Goal: Transaction & Acquisition: Purchase product/service

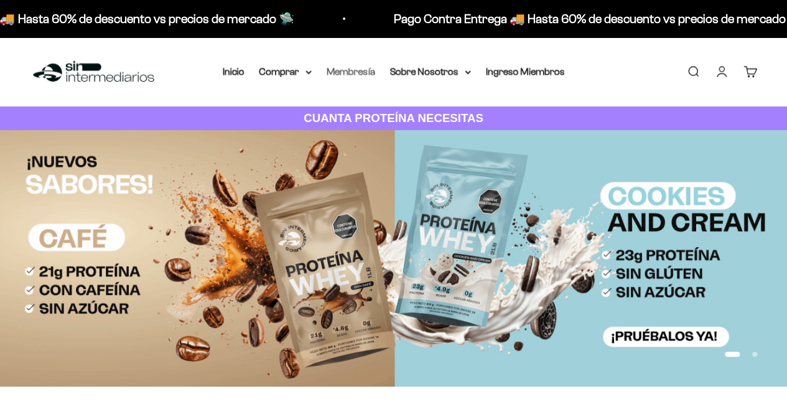
click at [354, 72] on link "Membresía" at bounding box center [350, 71] width 49 height 11
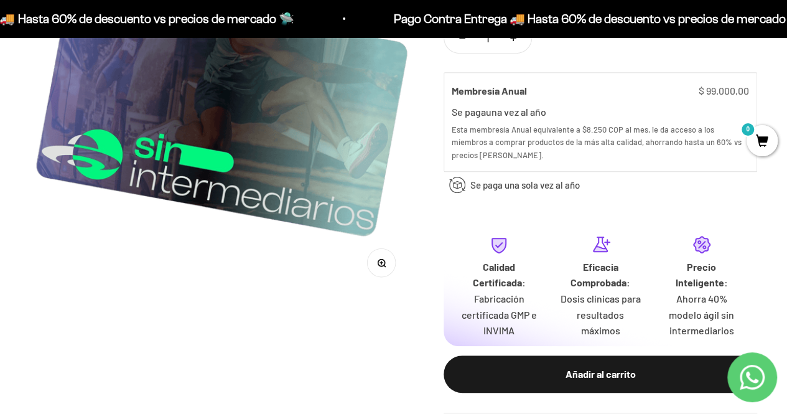
scroll to position [497, 0]
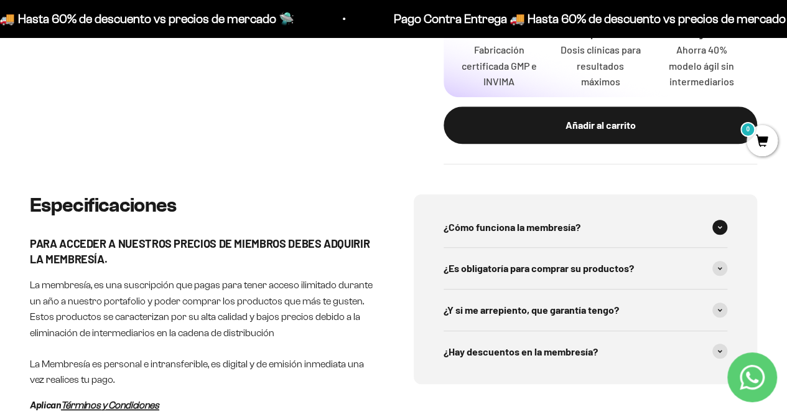
click at [700, 225] on div "¿Cómo funciona la membresía?" at bounding box center [585, 226] width 284 height 41
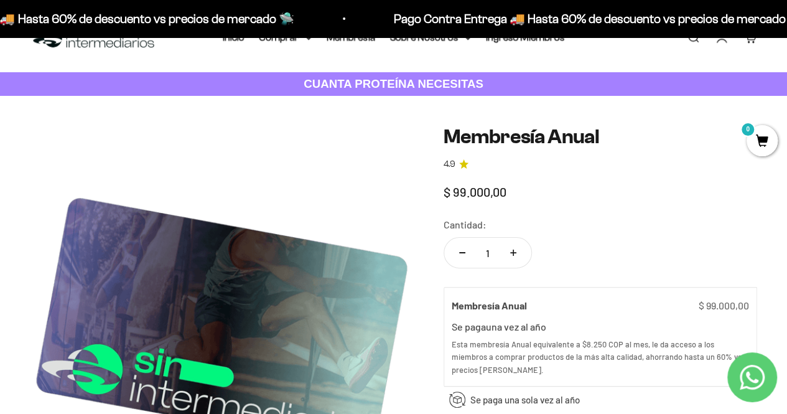
scroll to position [0, 0]
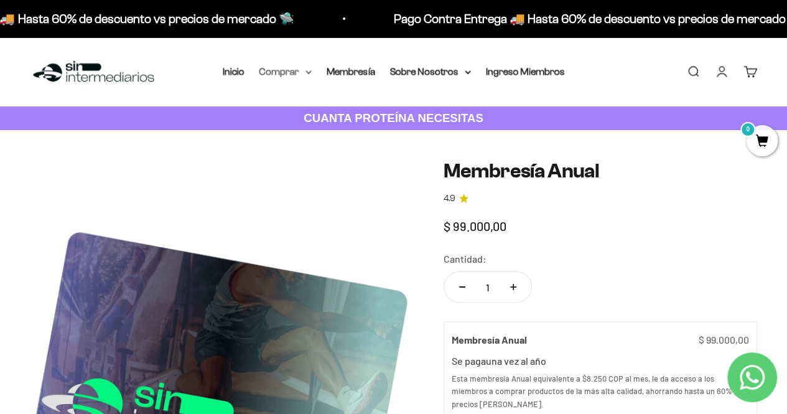
click at [297, 71] on summary "Comprar" at bounding box center [285, 71] width 52 height 16
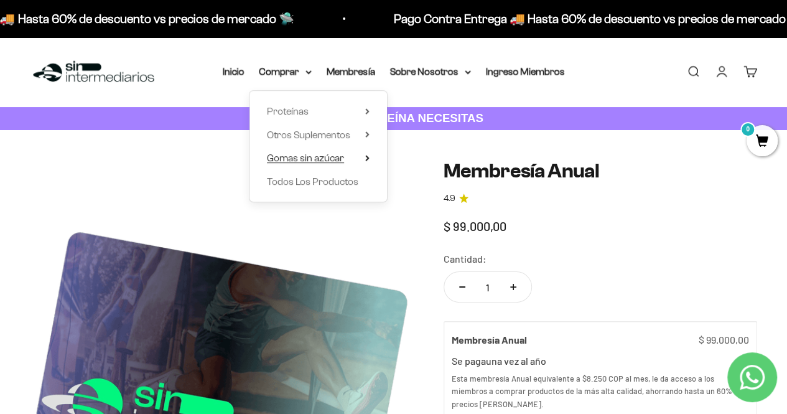
click at [350, 156] on summary "Gomas sin azúcar" at bounding box center [318, 158] width 103 height 16
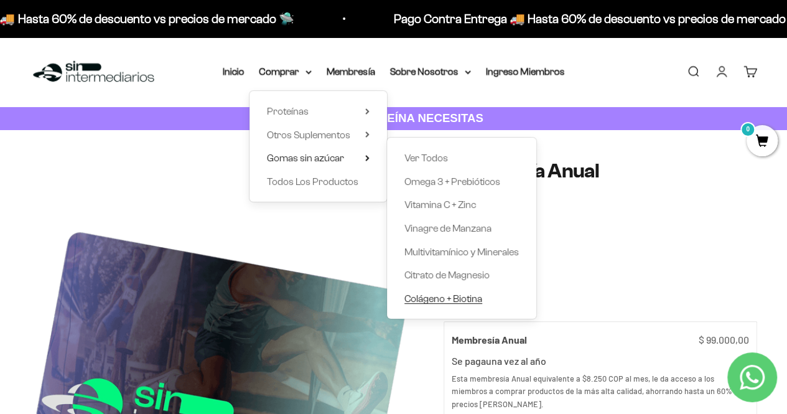
click at [456, 288] on div "Ver Todos Omega 3 + Prebióticos Vitamina C + Zinc Vinagre de Manzana Multivitam…" at bounding box center [461, 227] width 149 height 181
click at [460, 295] on span "Colágeno + Biotina" at bounding box center [443, 298] width 78 height 11
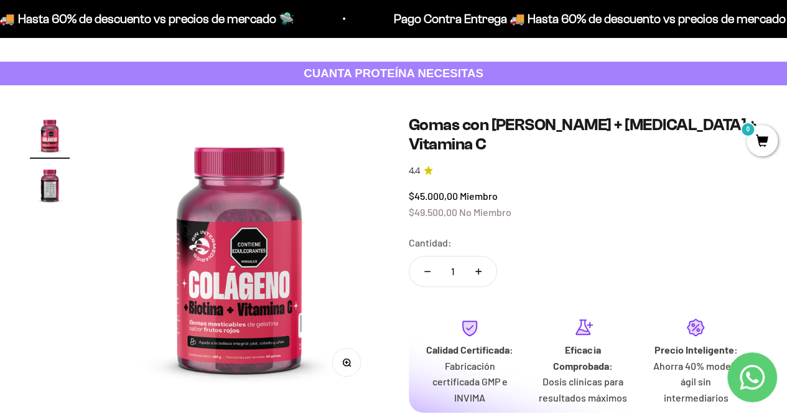
scroll to position [62, 0]
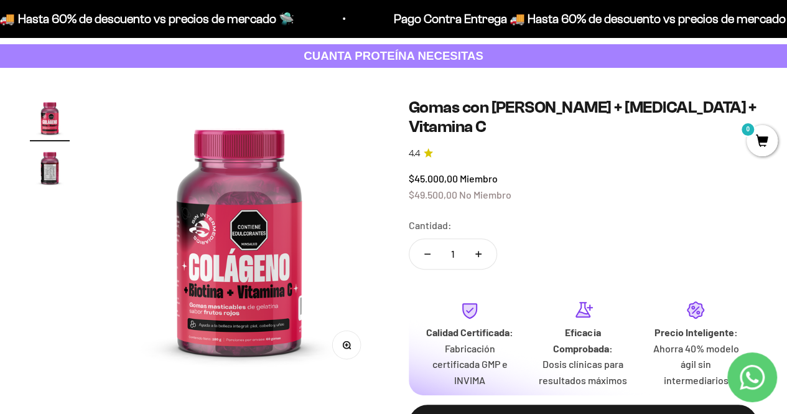
click at [50, 164] on img "Ir al artículo 2" at bounding box center [50, 167] width 40 height 40
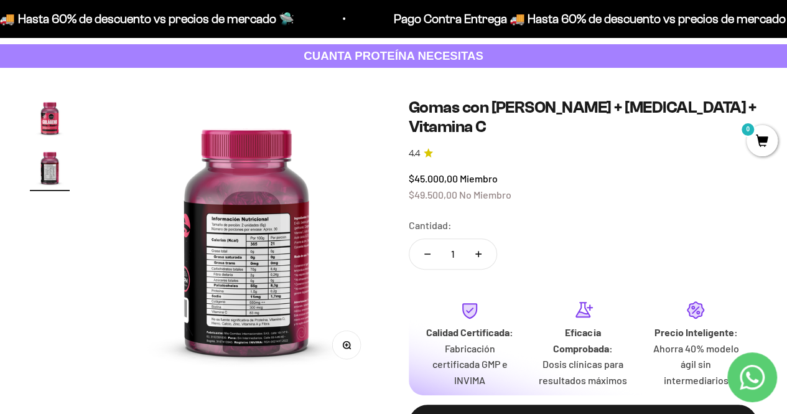
scroll to position [0, 286]
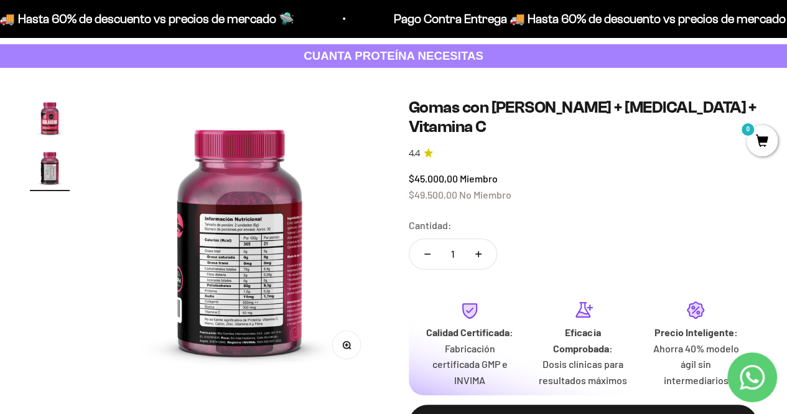
click at [242, 241] on img at bounding box center [239, 237] width 279 height 279
click at [237, 272] on img at bounding box center [239, 237] width 279 height 279
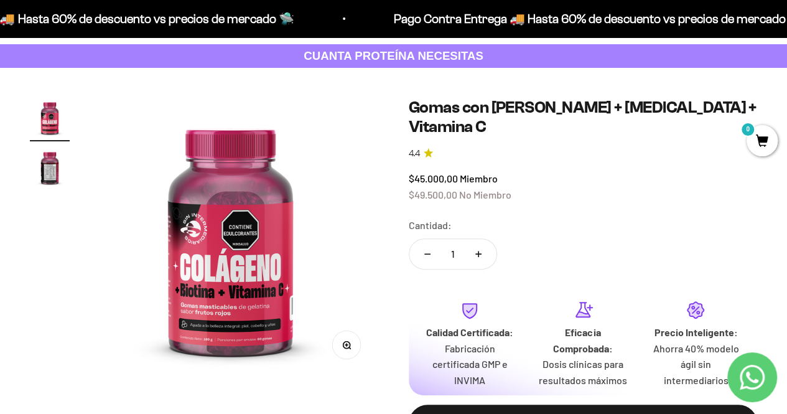
scroll to position [0, 0]
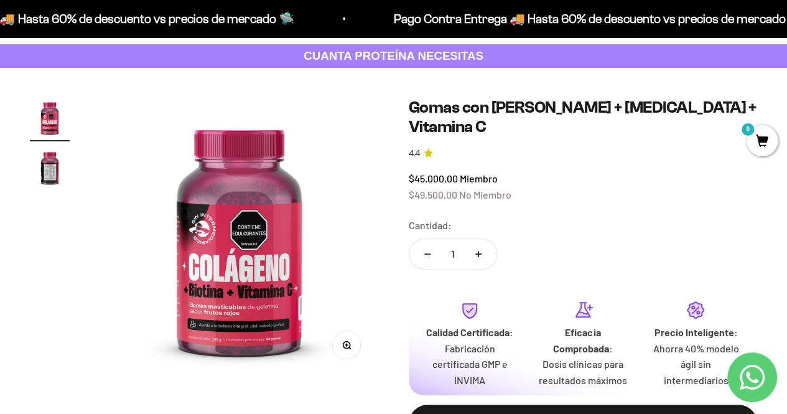
click at [52, 174] on img "Ir al artículo 2" at bounding box center [50, 167] width 40 height 40
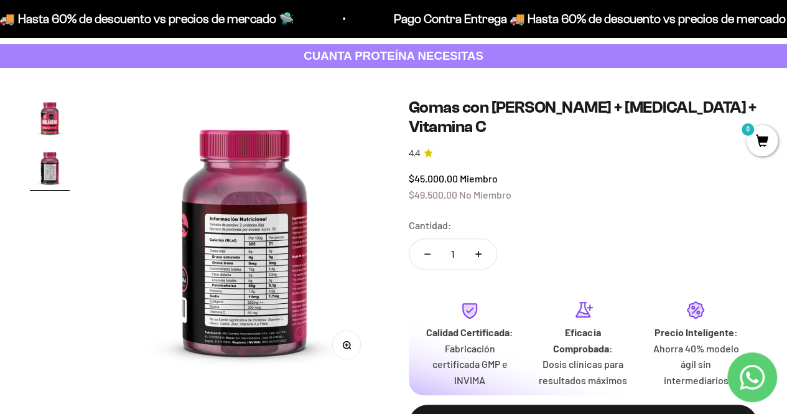
scroll to position [0, 286]
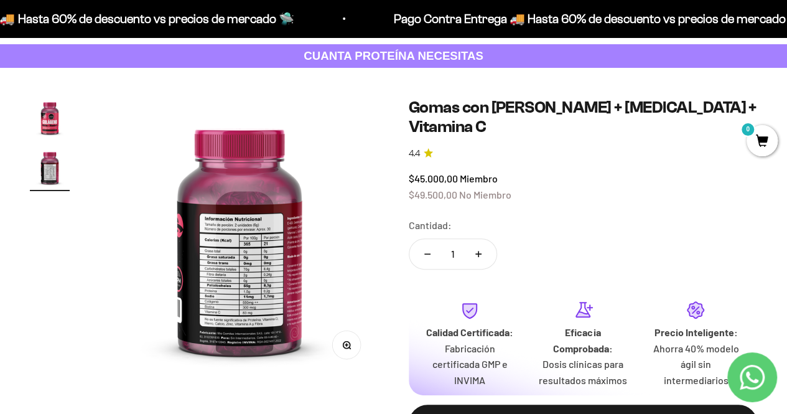
click at [341, 343] on button "Zoom" at bounding box center [346, 344] width 28 height 28
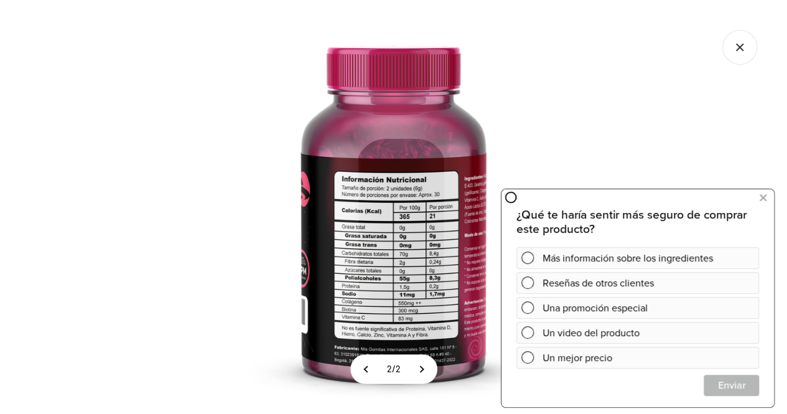
click at [738, 52] on icon "Cerrar galería" at bounding box center [739, 47] width 35 height 35
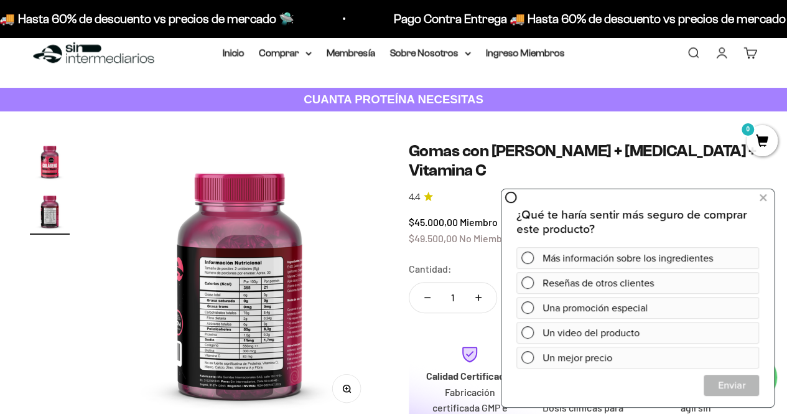
scroll to position [0, 0]
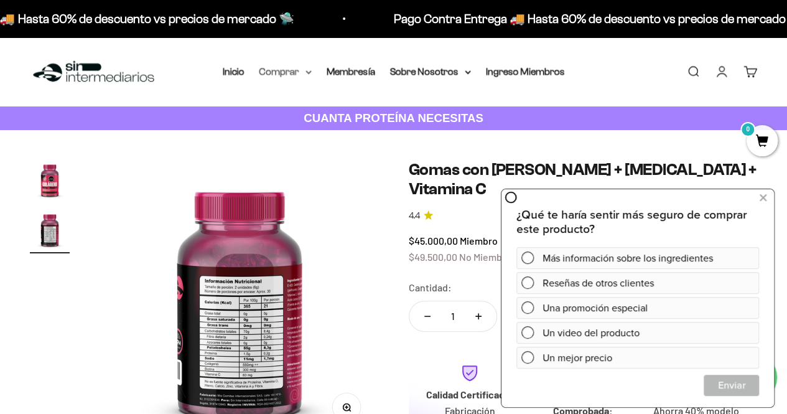
click at [292, 77] on summary "Comprar" at bounding box center [285, 71] width 52 height 16
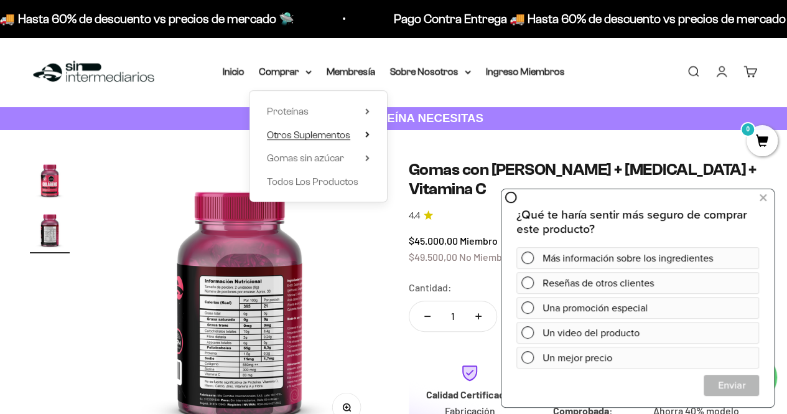
click at [366, 134] on icon at bounding box center [367, 134] width 4 height 6
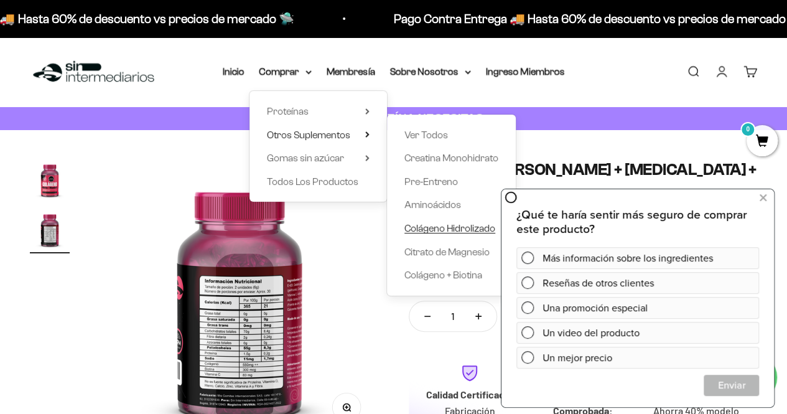
click at [443, 230] on span "Colágeno Hidrolizado" at bounding box center [449, 228] width 91 height 11
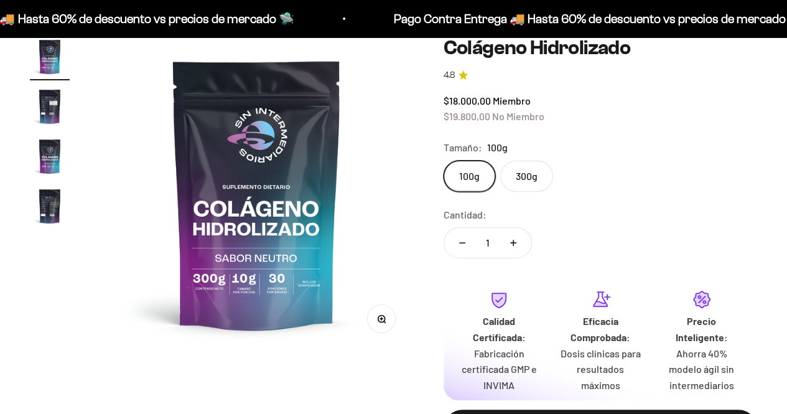
scroll to position [124, 0]
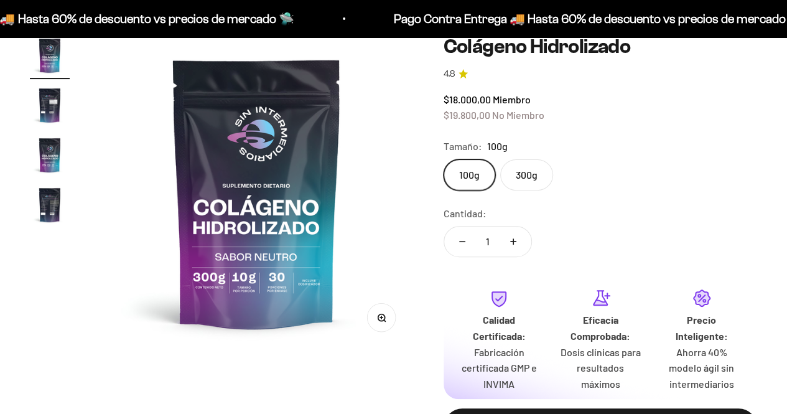
click at [44, 101] on img "Ir al artículo 2" at bounding box center [50, 105] width 40 height 40
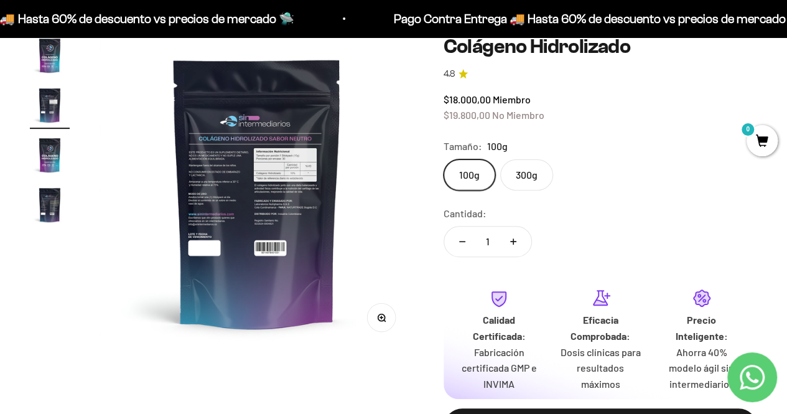
scroll to position [0, 0]
click at [274, 197] on img at bounding box center [257, 192] width 314 height 314
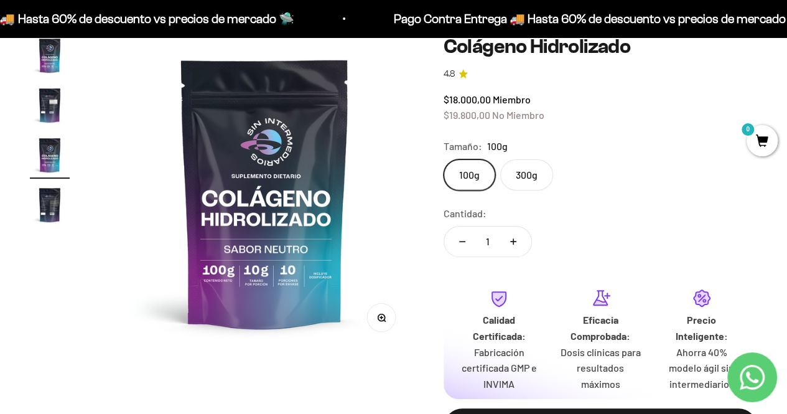
scroll to position [0, 642]
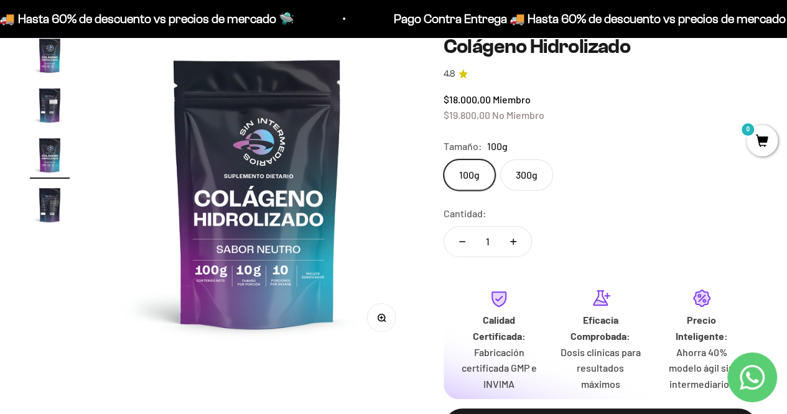
click at [385, 313] on button "Zoom" at bounding box center [381, 317] width 28 height 28
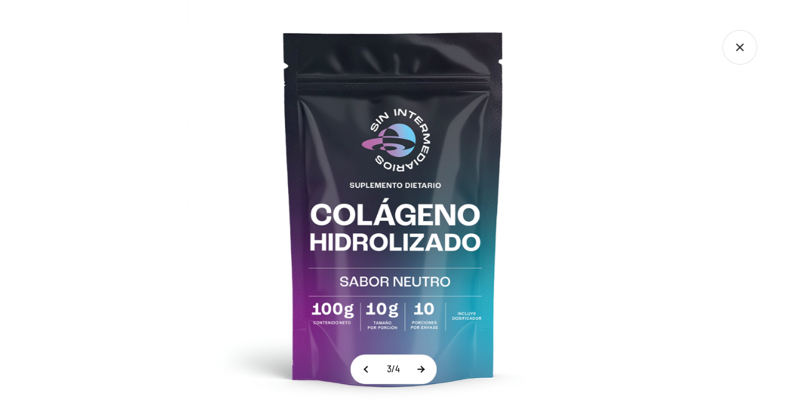
click at [422, 373] on button at bounding box center [420, 368] width 31 height 29
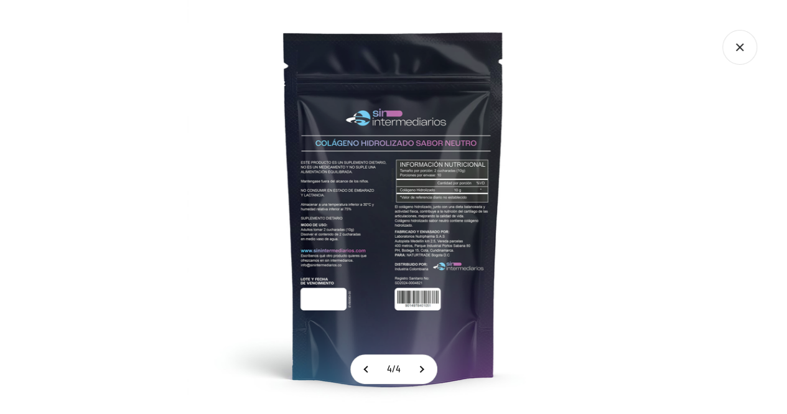
click at [749, 58] on icon "Cerrar galería" at bounding box center [739, 47] width 35 height 35
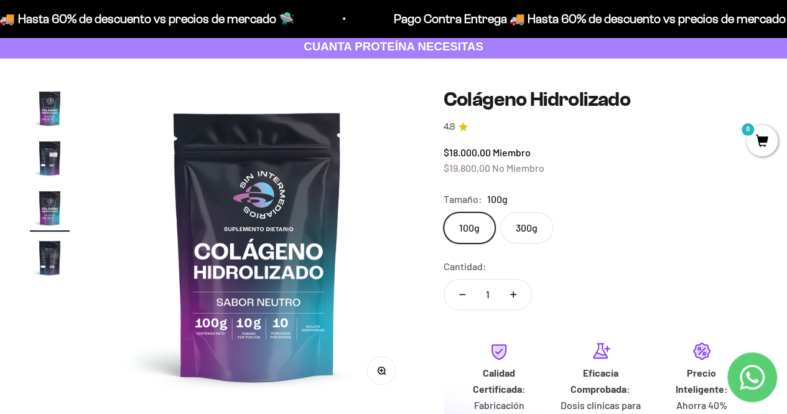
scroll to position [0, 0]
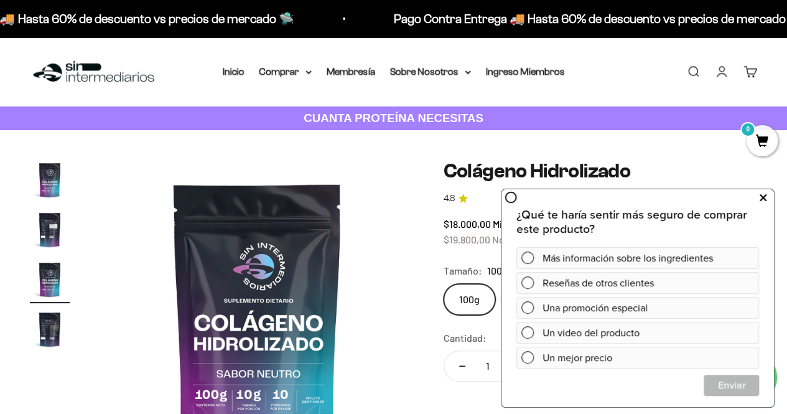
click at [764, 198] on icon at bounding box center [762, 197] width 7 height 16
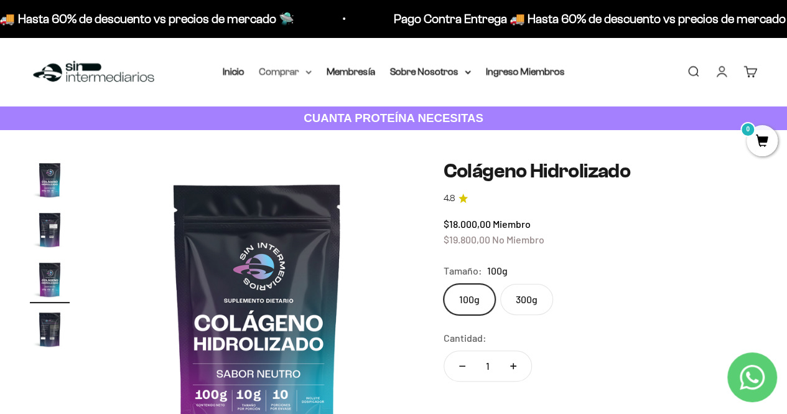
click at [303, 72] on summary "Comprar" at bounding box center [285, 71] width 52 height 16
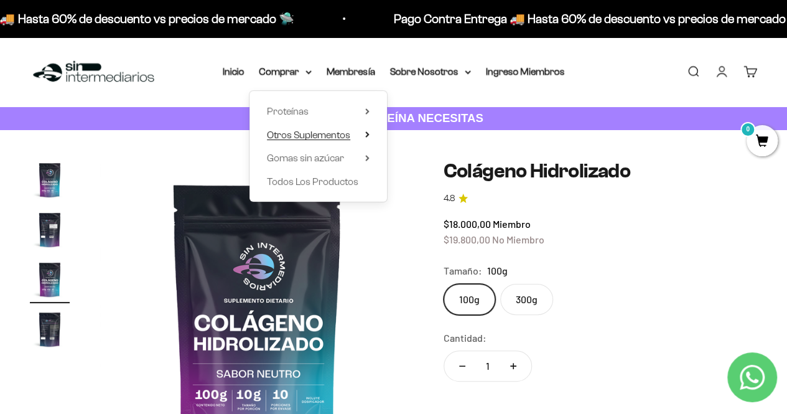
click at [363, 136] on summary "Otros Suplementos" at bounding box center [318, 135] width 103 height 16
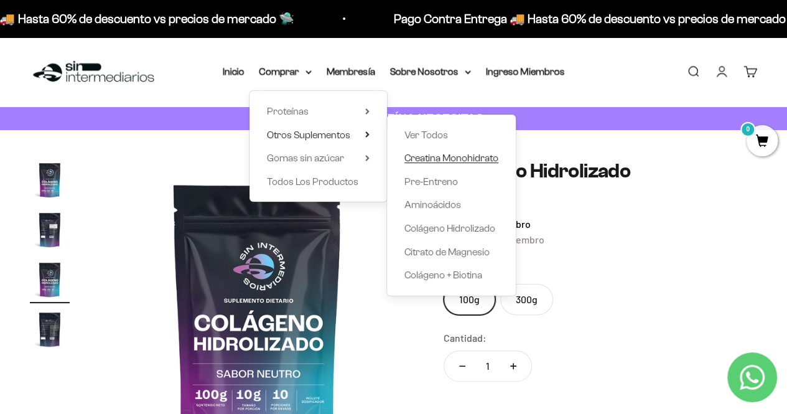
click at [466, 156] on span "Creatina Monohidrato" at bounding box center [451, 157] width 94 height 11
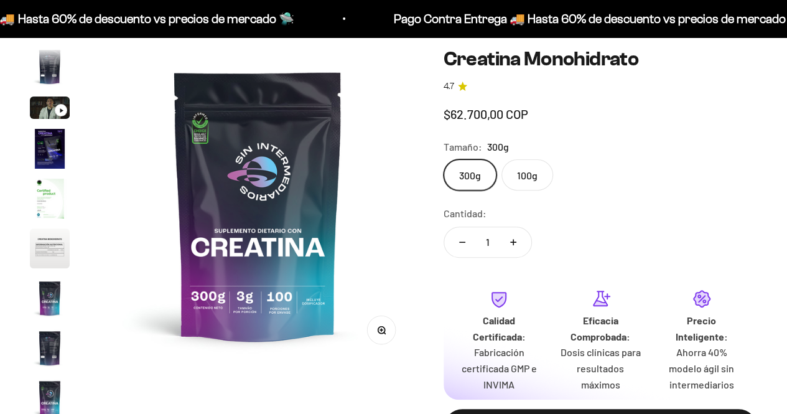
scroll to position [124, 0]
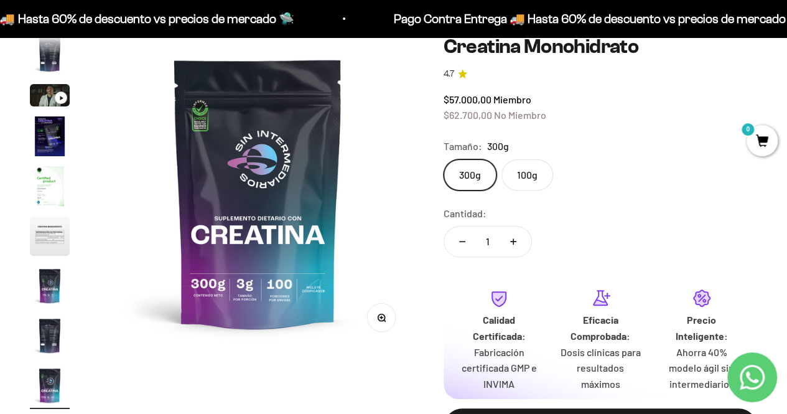
click at [51, 142] on img "Ir al artículo 4" at bounding box center [50, 136] width 40 height 40
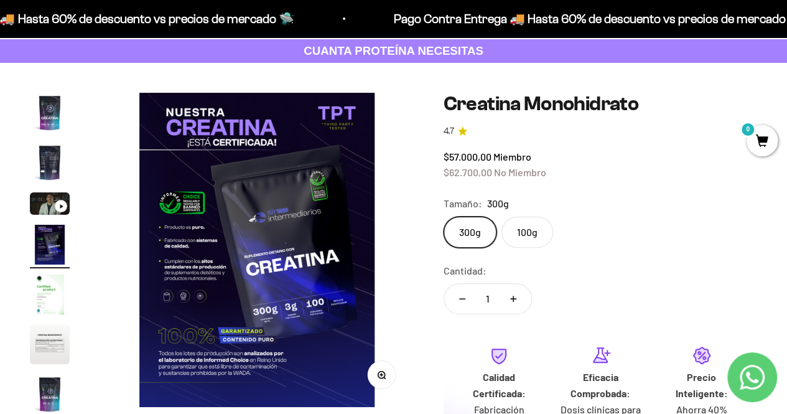
scroll to position [62, 0]
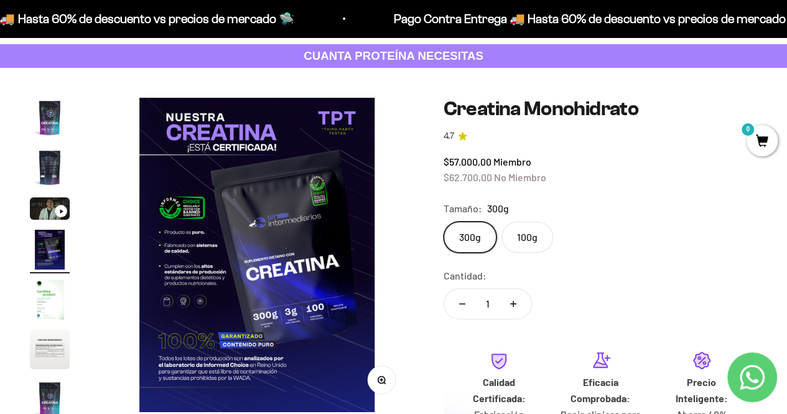
click at [41, 124] on img "Ir al artículo 1" at bounding box center [50, 118] width 40 height 40
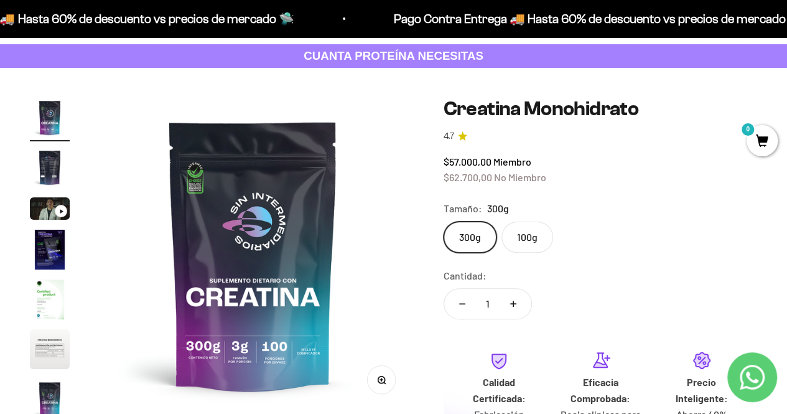
scroll to position [0, 0]
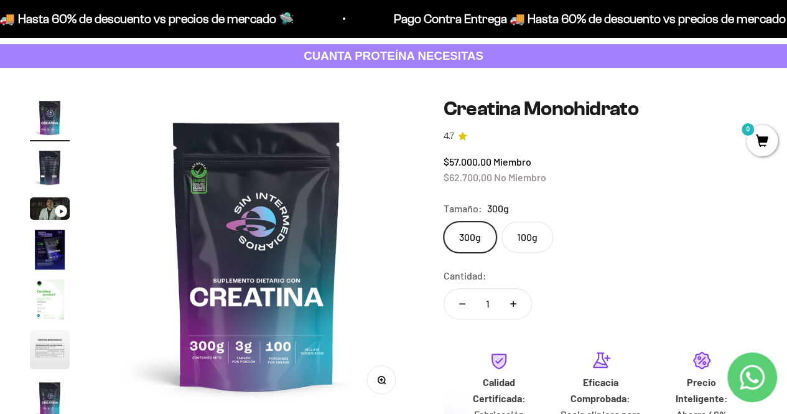
click at [52, 175] on img "Ir al artículo 2" at bounding box center [50, 167] width 40 height 40
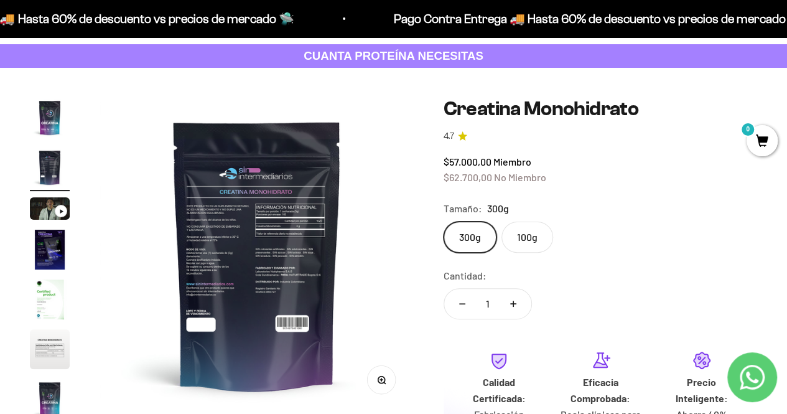
click at [55, 208] on div "Ir al artículo 3" at bounding box center [61, 211] width 12 height 12
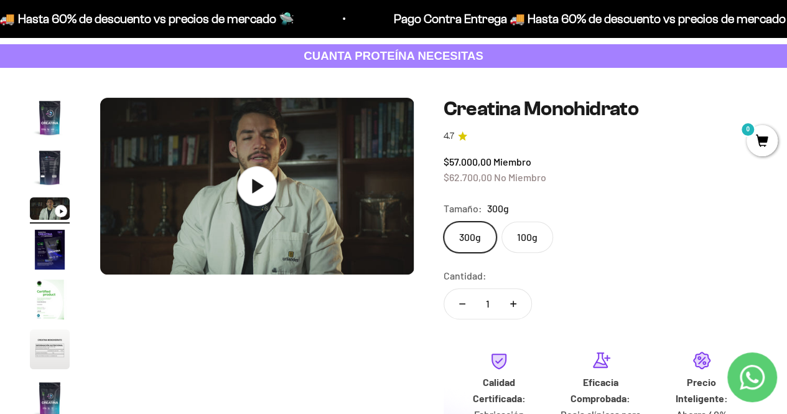
click at [57, 241] on img "Ir al artículo 4" at bounding box center [50, 249] width 40 height 40
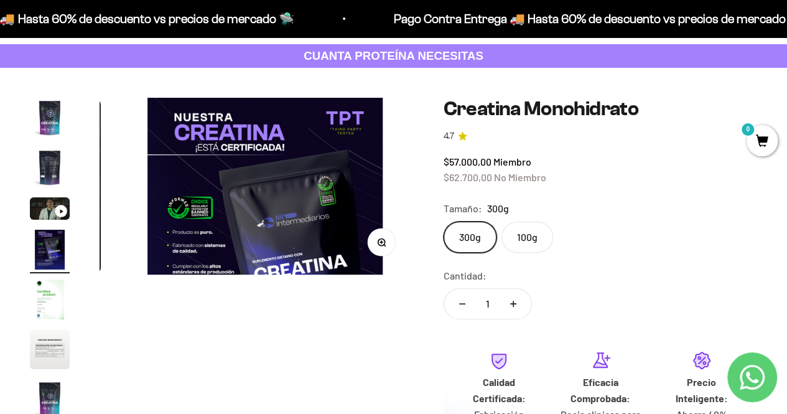
scroll to position [0, 963]
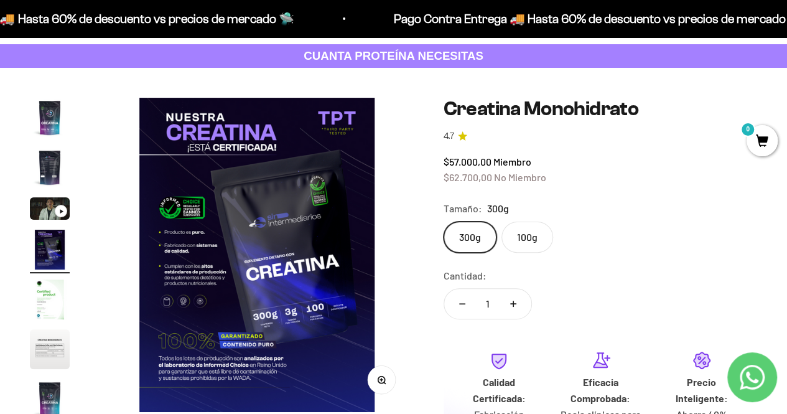
click at [42, 302] on img "Ir al artículo 5" at bounding box center [50, 299] width 40 height 40
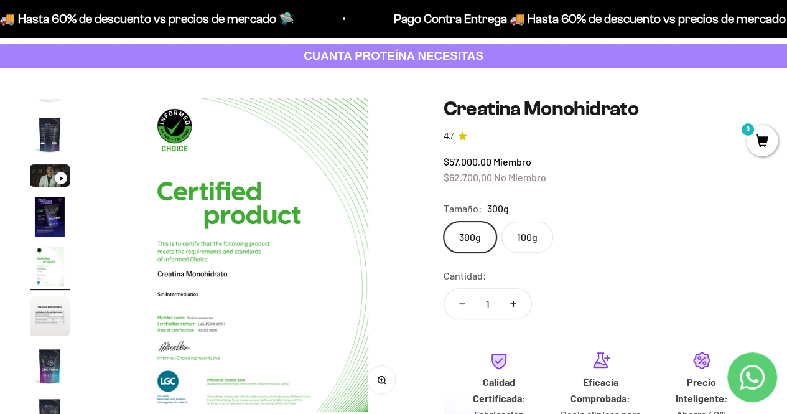
scroll to position [51, 0]
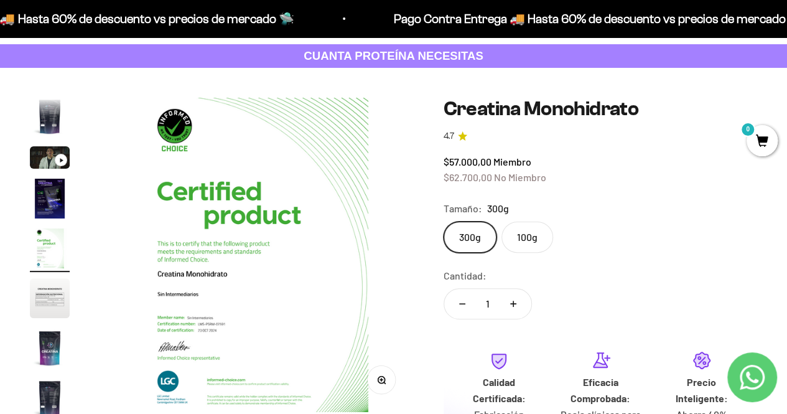
click at [37, 298] on img "Ir al artículo 6" at bounding box center [50, 298] width 40 height 40
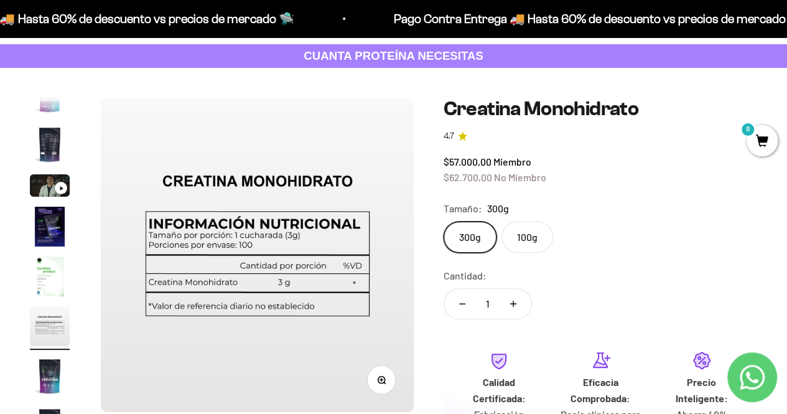
scroll to position [0, 1606]
click at [53, 371] on img "Ir al artículo 7" at bounding box center [50, 376] width 40 height 40
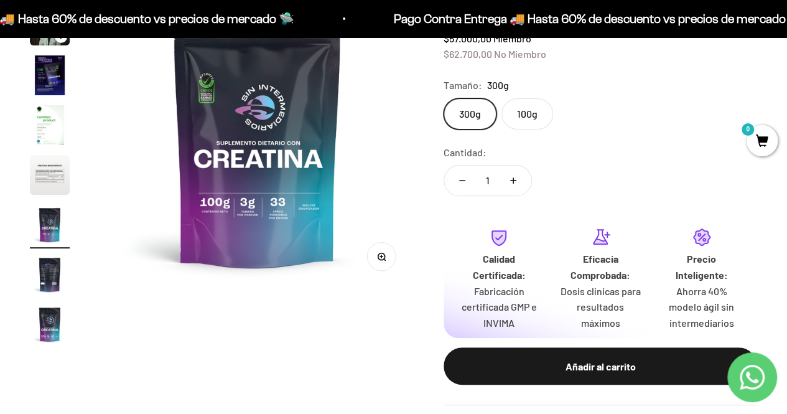
scroll to position [187, 0]
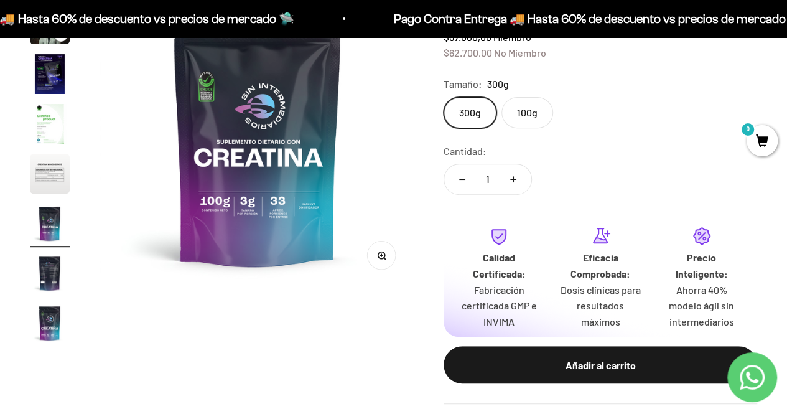
click at [45, 327] on img "Ir al artículo 9" at bounding box center [50, 323] width 40 height 40
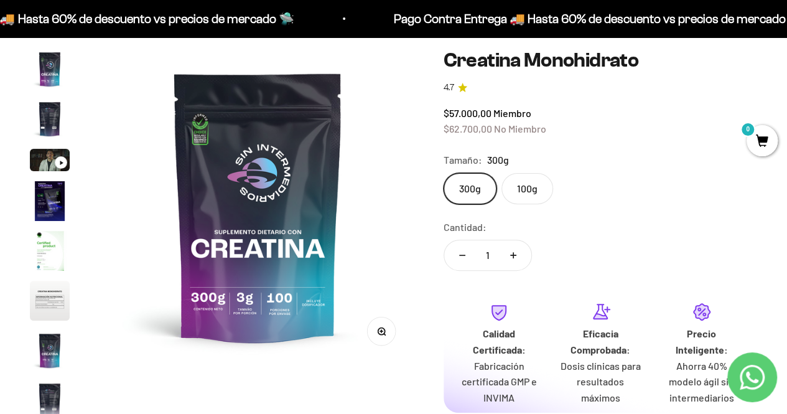
scroll to position [0, 0]
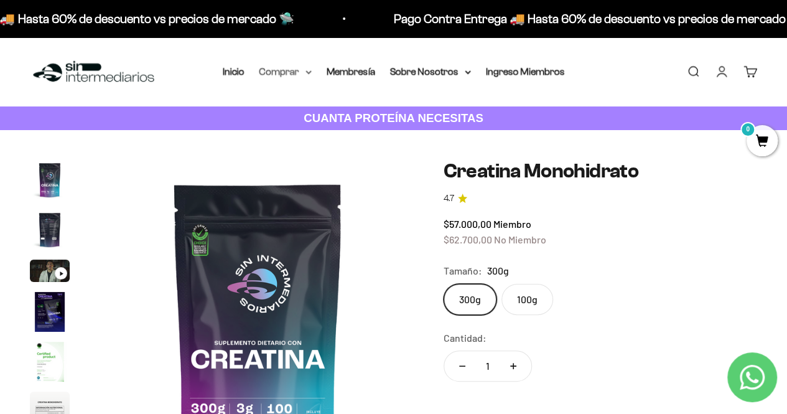
click at [309, 71] on icon at bounding box center [308, 72] width 6 height 4
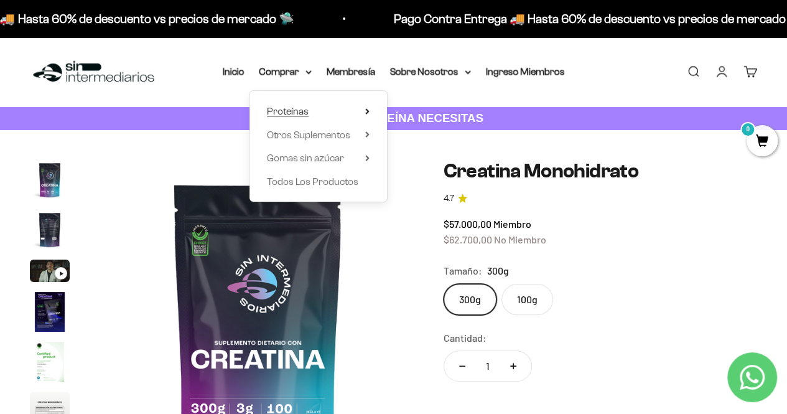
click at [366, 112] on icon at bounding box center [367, 111] width 4 height 6
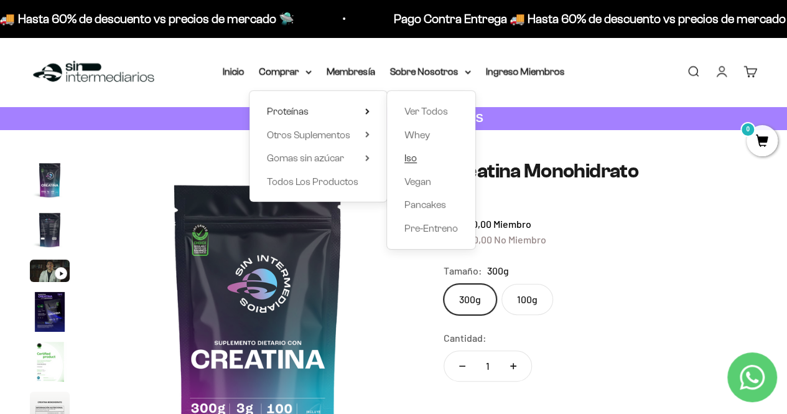
click at [424, 162] on link "Iso" at bounding box center [430, 158] width 53 height 16
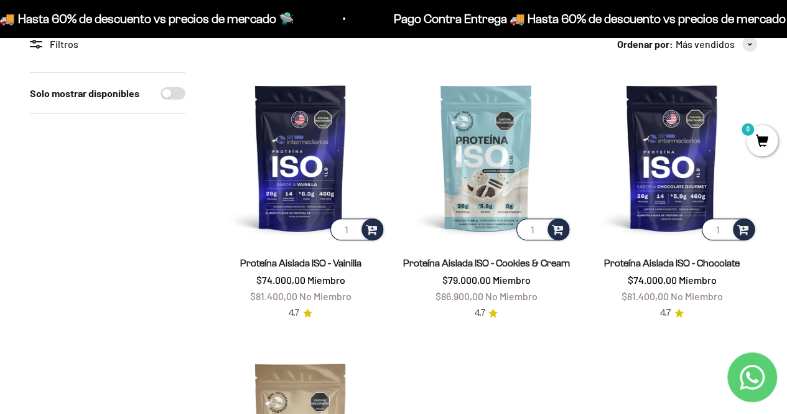
scroll to position [62, 0]
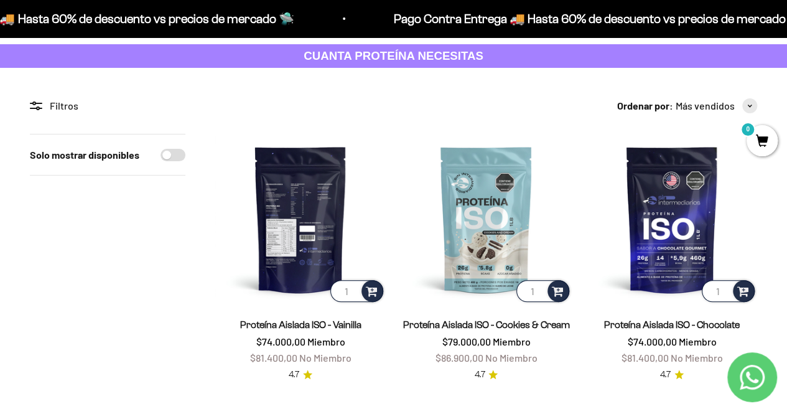
click at [295, 213] on img at bounding box center [300, 219] width 170 height 170
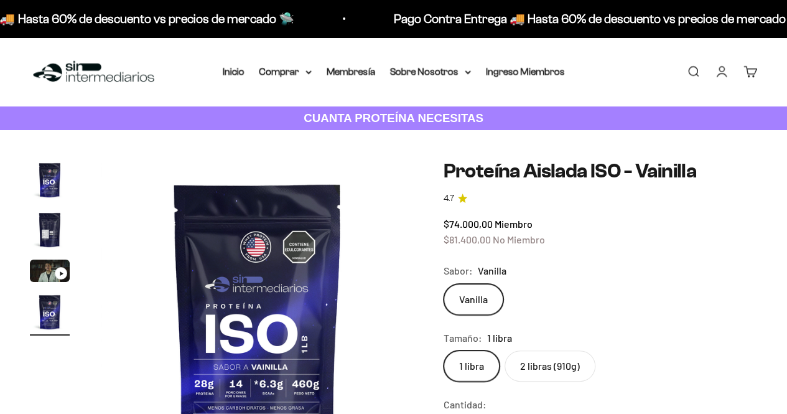
click at [55, 223] on img "Ir al artículo 2" at bounding box center [50, 230] width 40 height 40
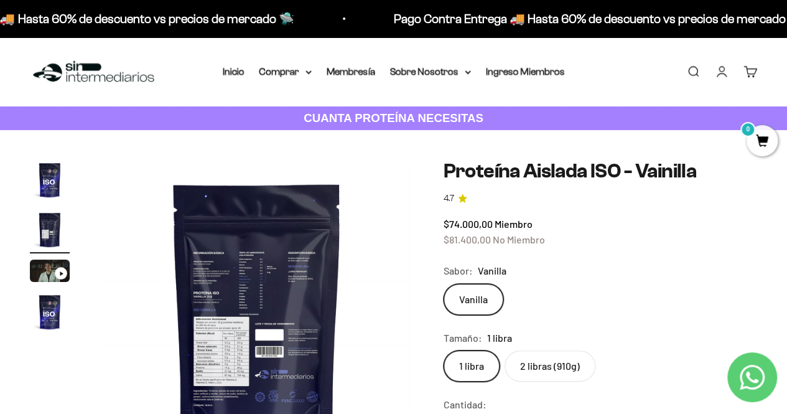
click at [230, 307] on img at bounding box center [257, 317] width 314 height 314
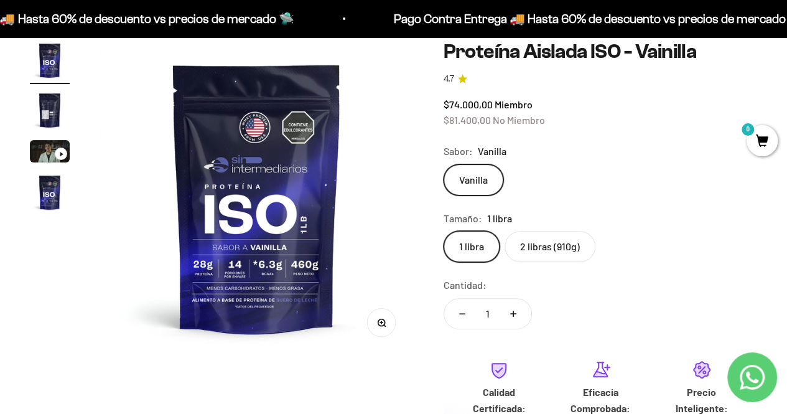
scroll to position [187, 0]
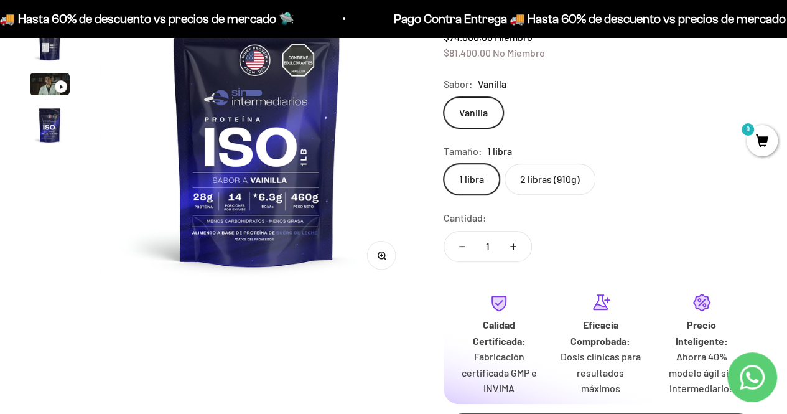
click at [387, 255] on button "Zoom" at bounding box center [381, 255] width 28 height 28
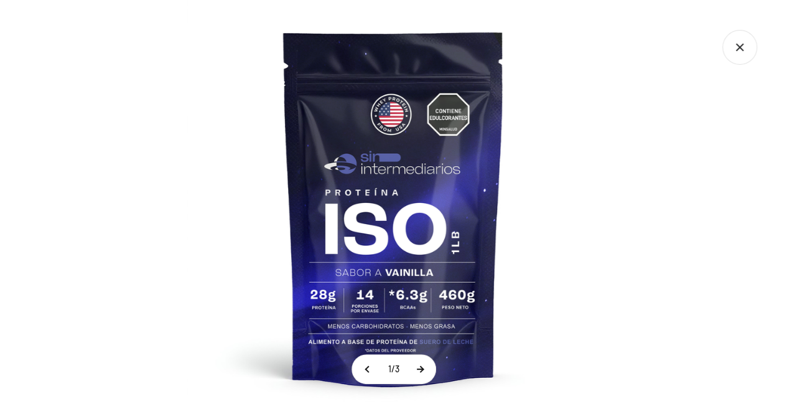
click at [419, 376] on button at bounding box center [419, 368] width 31 height 29
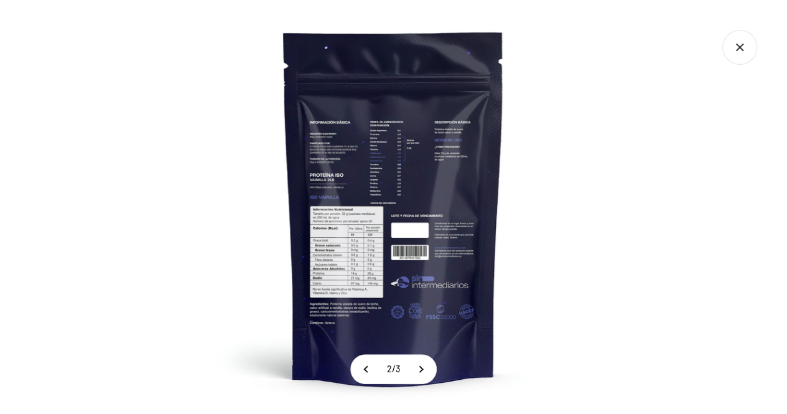
click at [364, 251] on img at bounding box center [394, 207] width 414 height 414
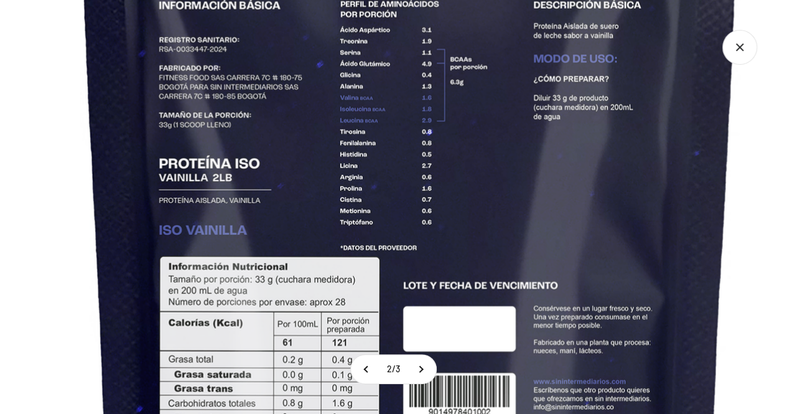
click at [744, 53] on icon "Cerrar galería" at bounding box center [739, 47] width 35 height 35
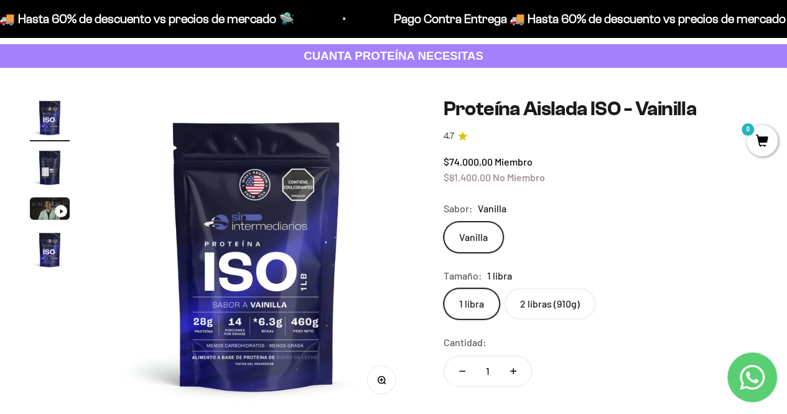
scroll to position [62, 0]
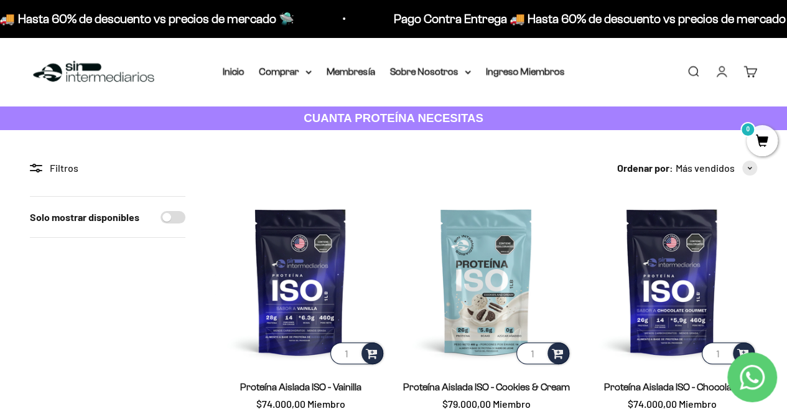
click at [355, 115] on strong "CUANTA PROTEÍNA NECESITAS" at bounding box center [393, 117] width 180 height 13
click at [299, 73] on summary "Comprar" at bounding box center [285, 71] width 52 height 16
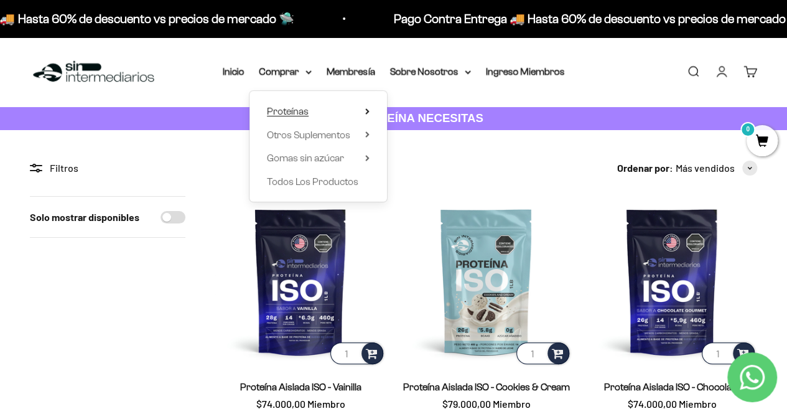
click at [361, 109] on summary "Proteínas" at bounding box center [318, 111] width 103 height 16
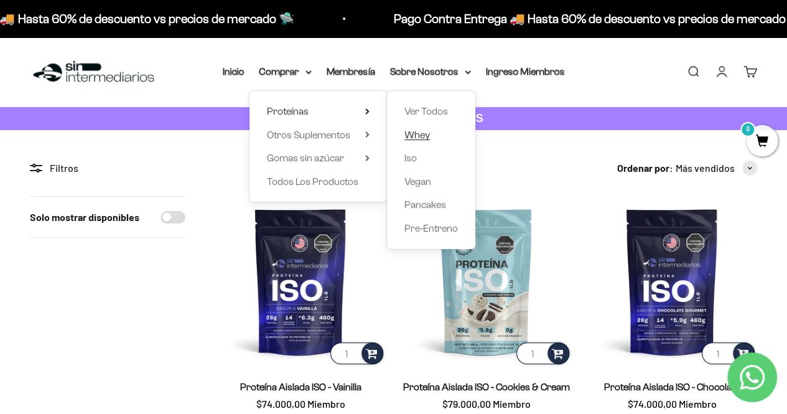
click at [433, 134] on link "Whey" at bounding box center [430, 135] width 53 height 16
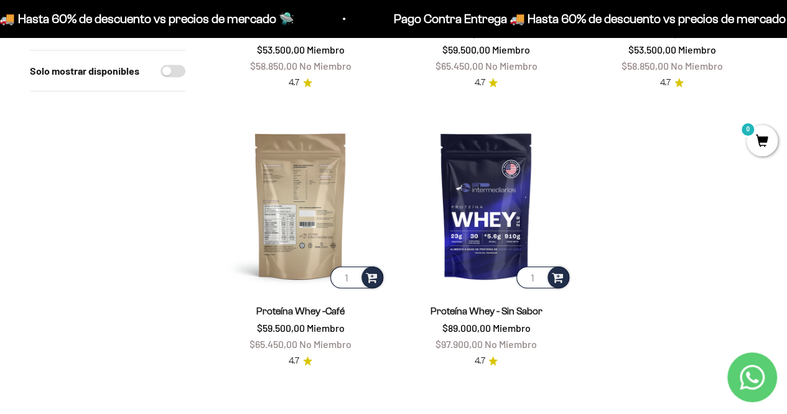
scroll to position [373, 0]
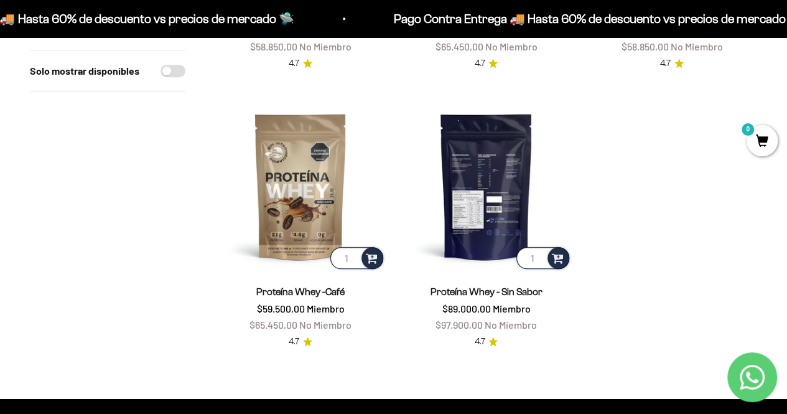
click at [492, 178] on img at bounding box center [485, 186] width 170 height 170
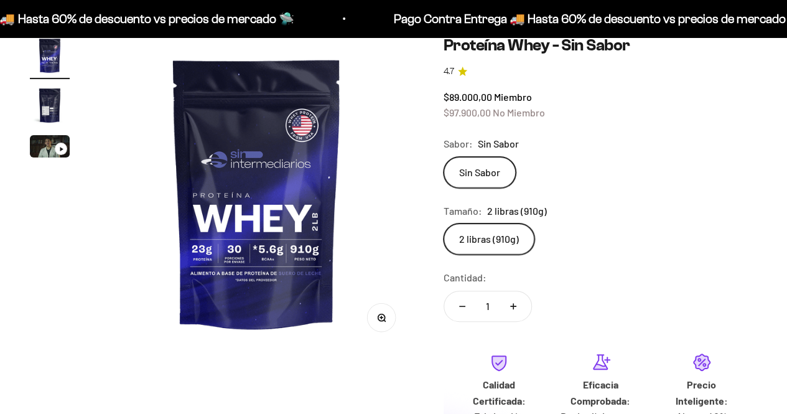
scroll to position [124, 0]
click at [52, 105] on img "Ir al artículo 2" at bounding box center [50, 105] width 40 height 40
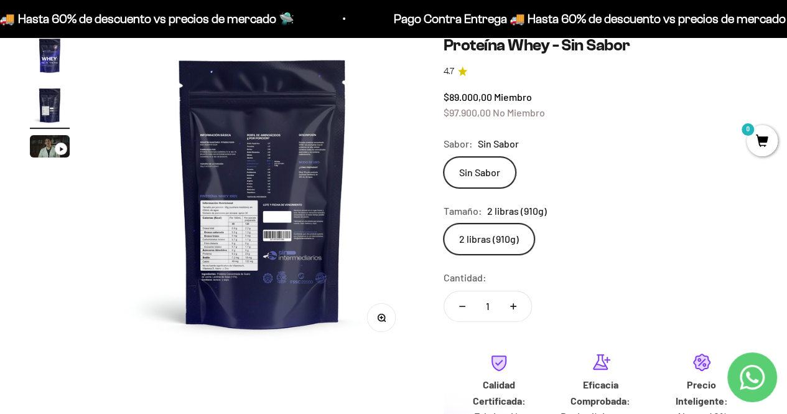
scroll to position [0, 321]
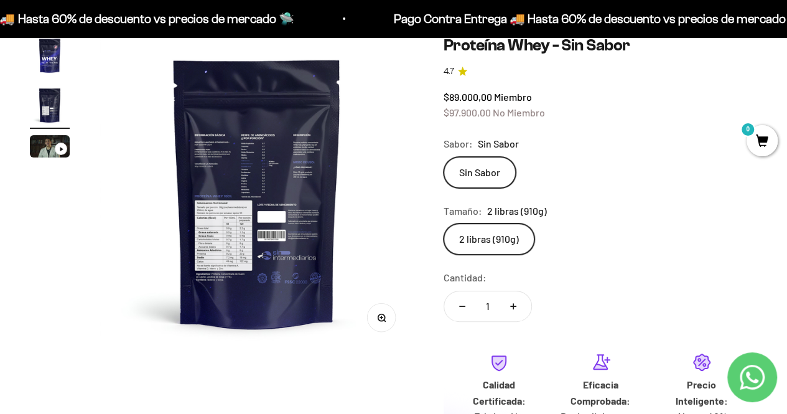
click at [389, 322] on button "Zoom" at bounding box center [381, 317] width 28 height 28
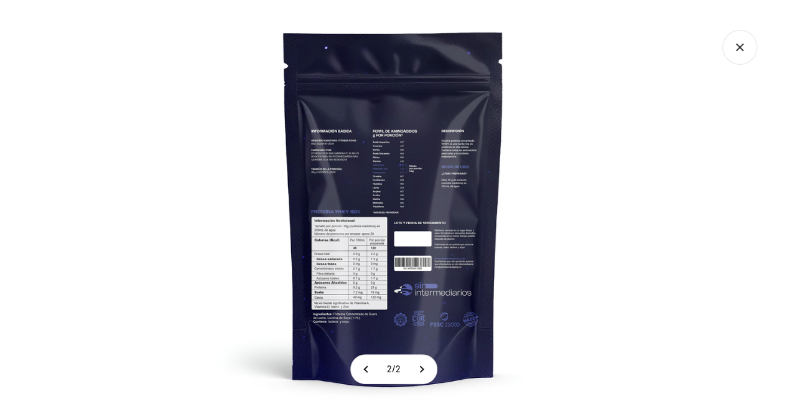
click at [361, 272] on img at bounding box center [394, 207] width 414 height 414
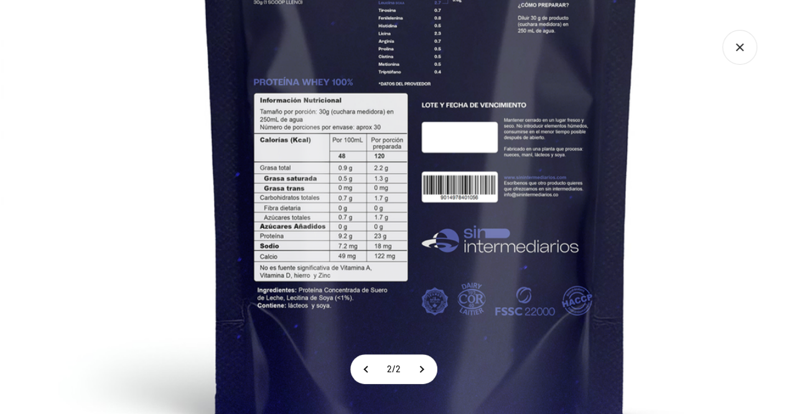
click at [318, 250] on img at bounding box center [421, 73] width 840 height 840
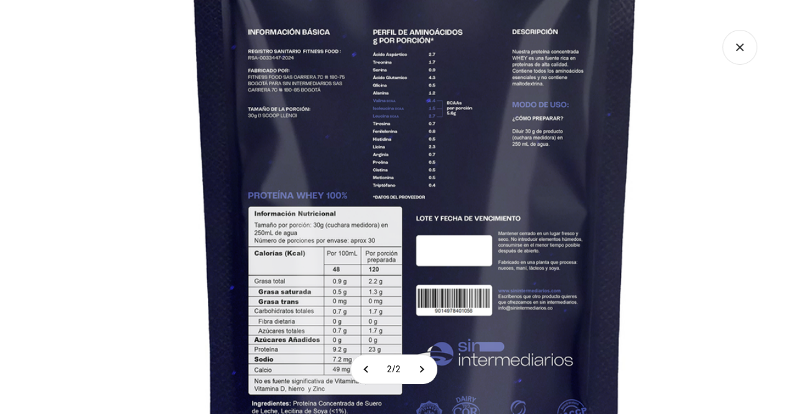
click at [366, 304] on img at bounding box center [415, 186] width 840 height 840
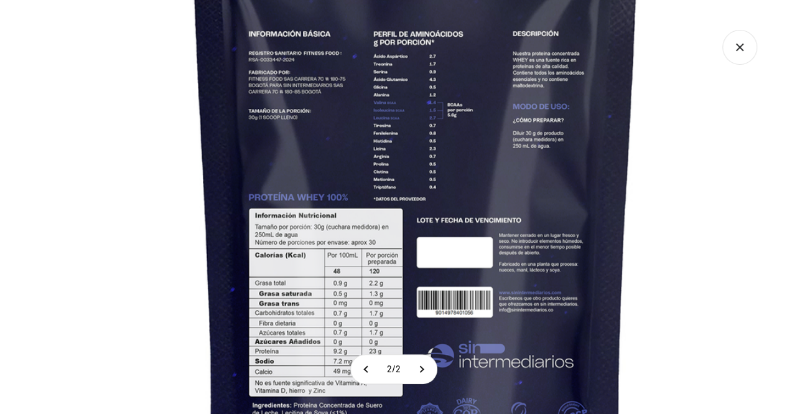
click at [751, 56] on icon "Cerrar galería" at bounding box center [739, 47] width 35 height 35
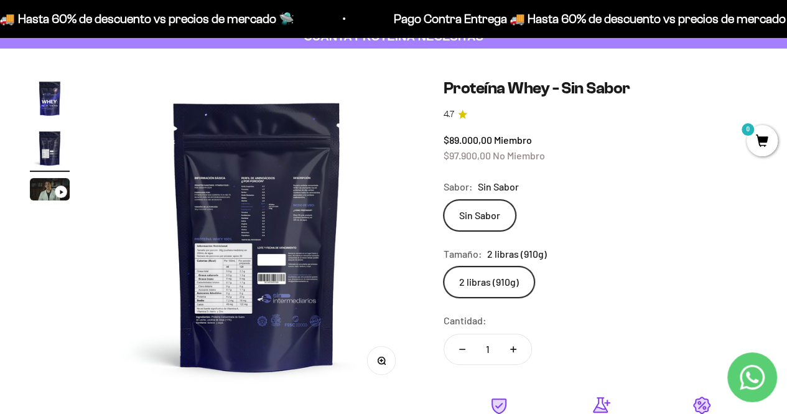
scroll to position [62, 0]
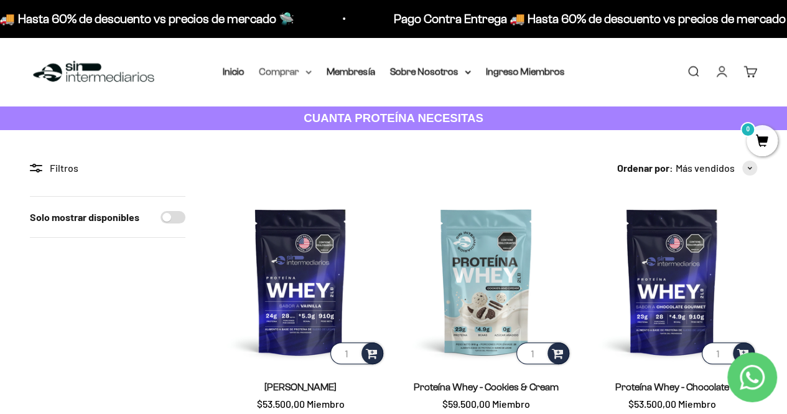
click at [301, 73] on summary "Comprar" at bounding box center [285, 71] width 52 height 16
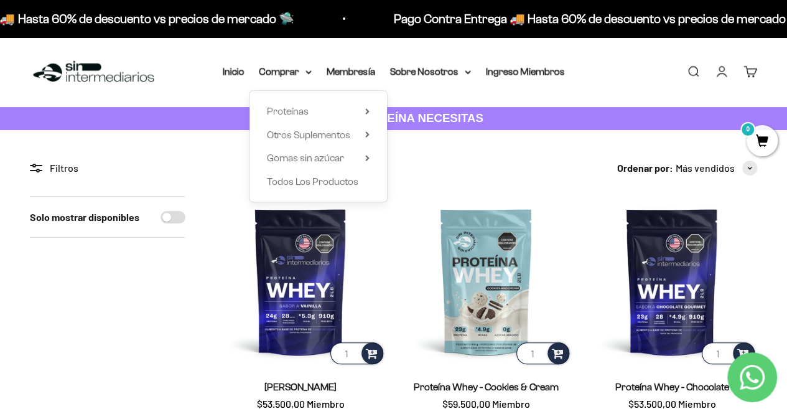
click at [435, 91] on div "Menú [GEOGRAPHIC_DATA] Inicio Comprar Proteínas Ver Todos Whey Iso Vegan Pancak…" at bounding box center [393, 71] width 787 height 69
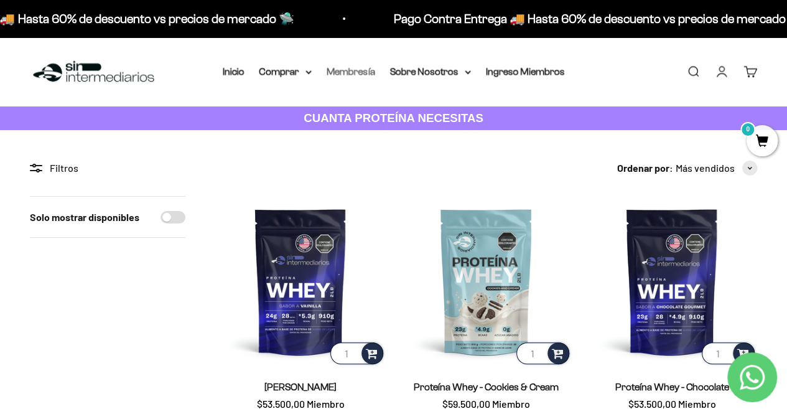
click at [353, 68] on link "Membresía" at bounding box center [350, 71] width 49 height 11
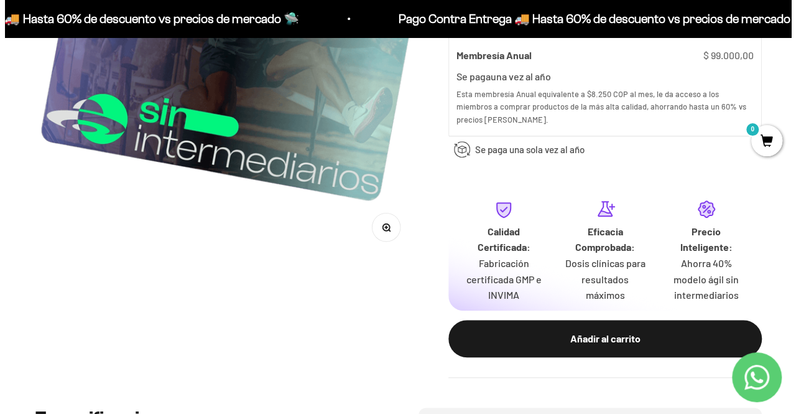
scroll to position [311, 0]
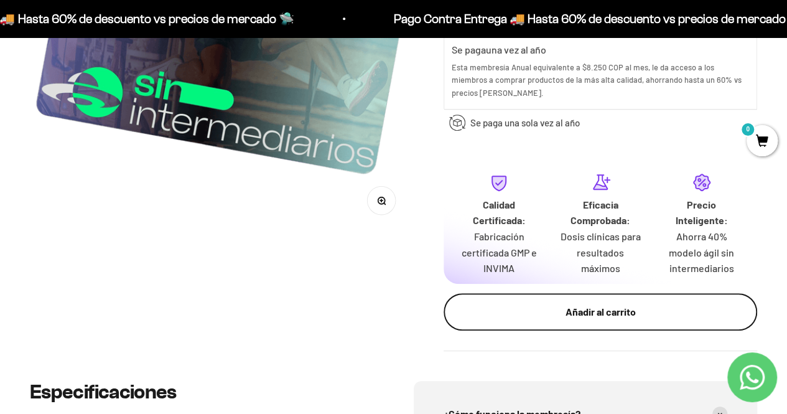
click at [560, 313] on div "Añadir al carrito" at bounding box center [600, 311] width 264 height 16
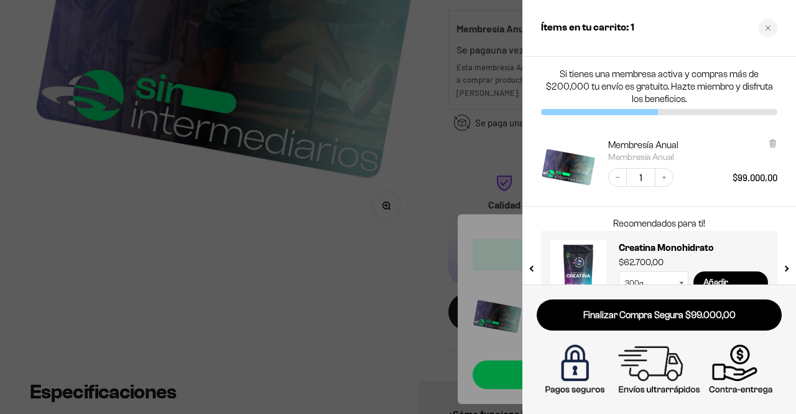
scroll to position [30, 0]
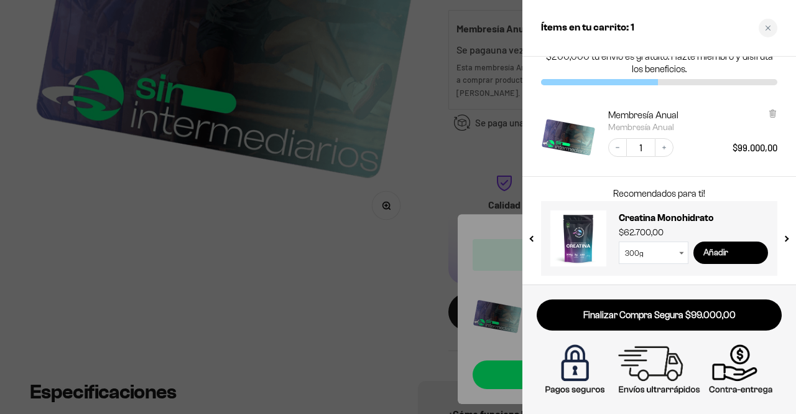
click at [720, 251] on input "Añadir" at bounding box center [730, 252] width 75 height 22
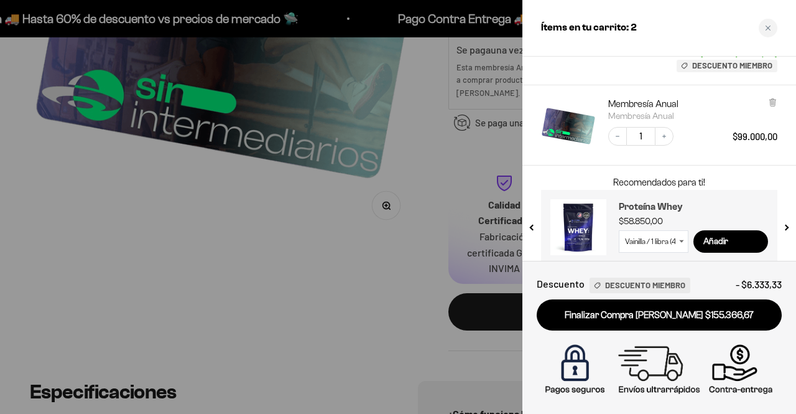
scroll to position [182, 0]
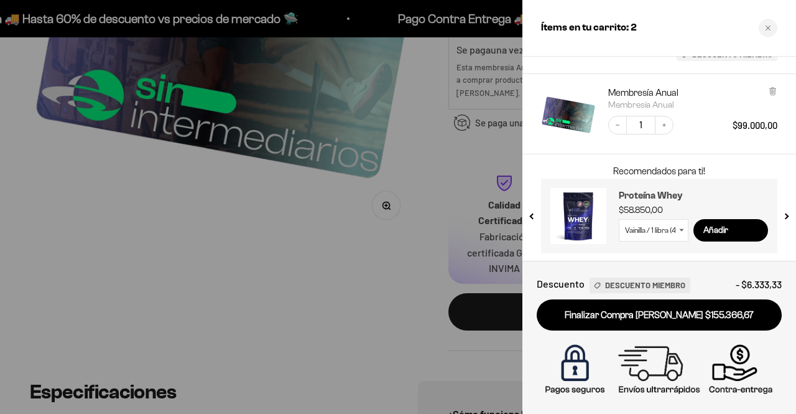
click at [648, 198] on h3 "Proteína Whey" at bounding box center [693, 195] width 149 height 15
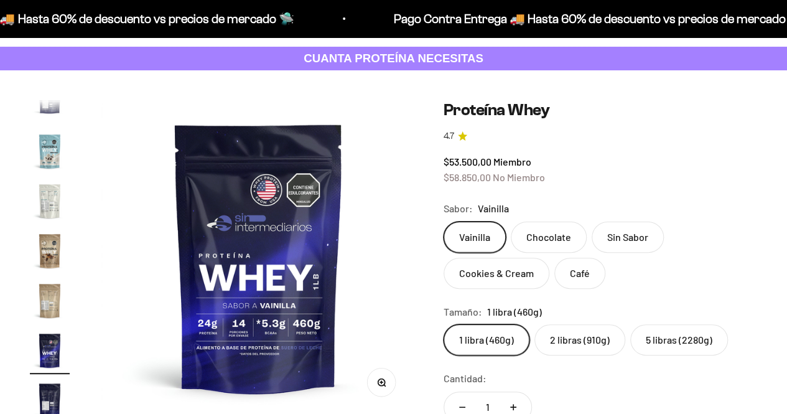
scroll to position [62, 0]
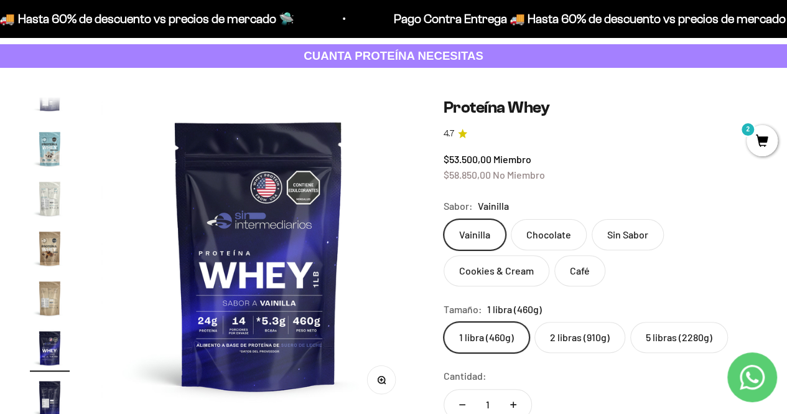
click at [624, 236] on label "Sin Sabor" at bounding box center [627, 234] width 72 height 31
click at [443, 219] on input "Sin Sabor" at bounding box center [443, 218] width 1 height 1
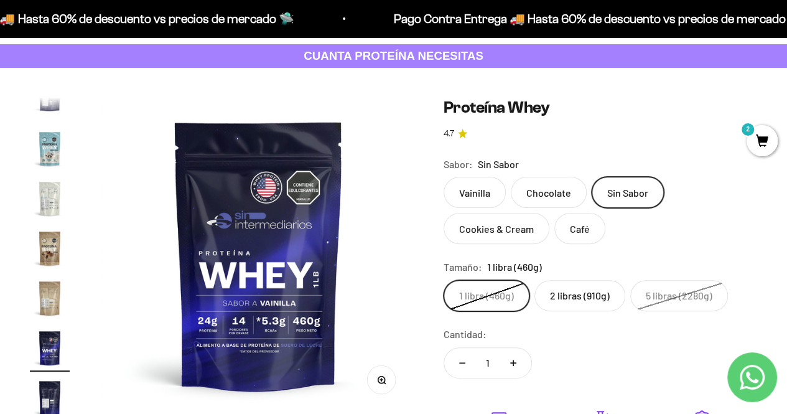
click at [588, 292] on label "2 libras (910g)" at bounding box center [579, 295] width 91 height 31
click at [443, 280] on input "2 libras (910g)" at bounding box center [443, 279] width 1 height 1
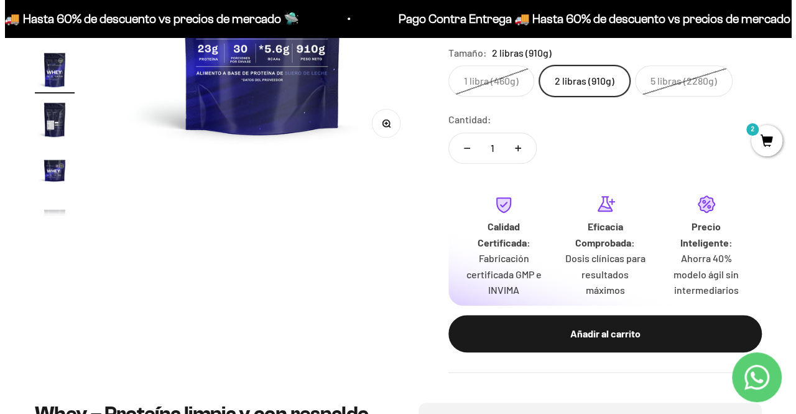
scroll to position [373, 0]
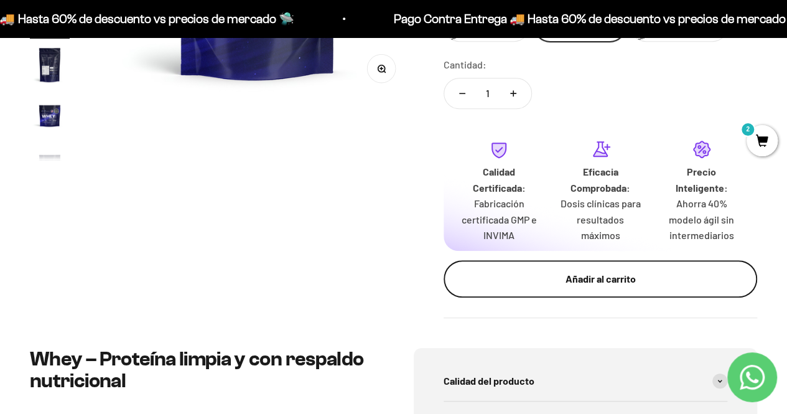
click at [555, 288] on button "Añadir al carrito" at bounding box center [599, 278] width 313 height 37
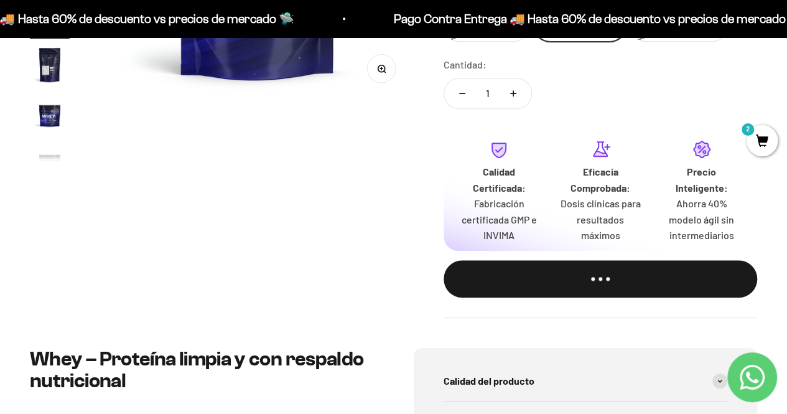
scroll to position [0, 2284]
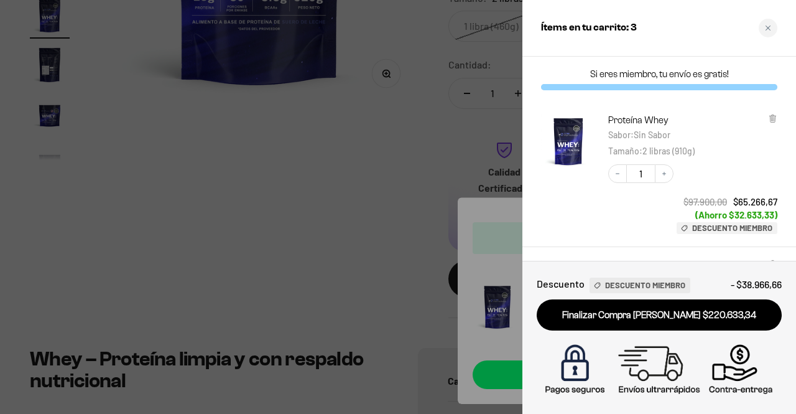
click at [410, 159] on div at bounding box center [398, 207] width 796 height 414
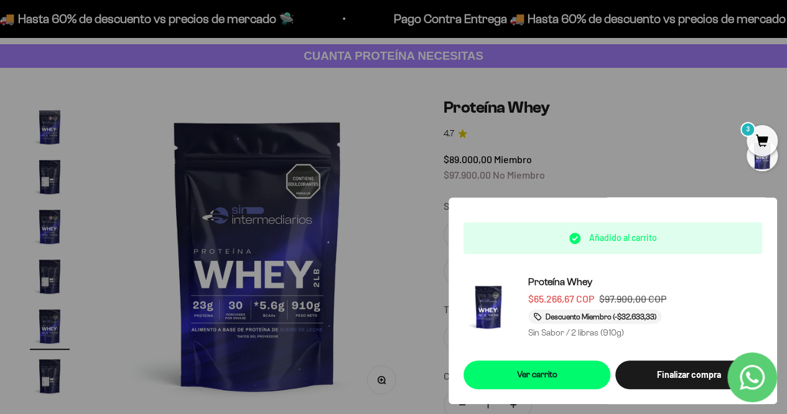
scroll to position [0, 0]
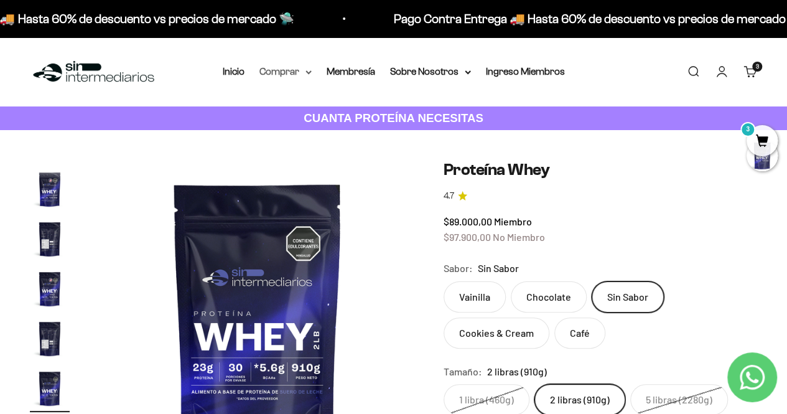
click at [306, 71] on icon at bounding box center [308, 72] width 5 height 2
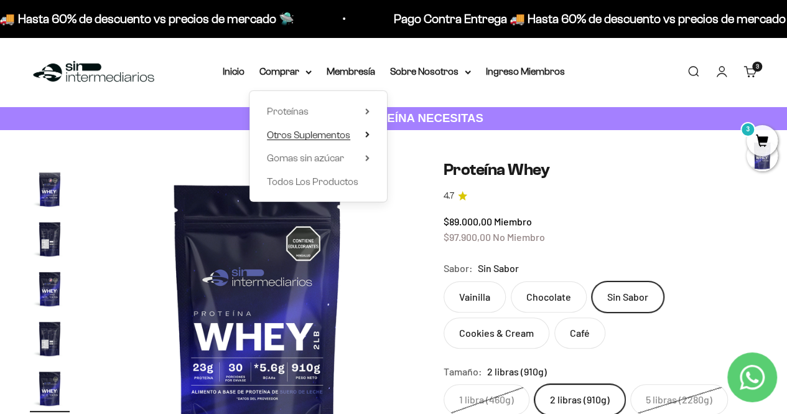
click at [348, 139] on span "Otros Suplementos" at bounding box center [308, 134] width 83 height 11
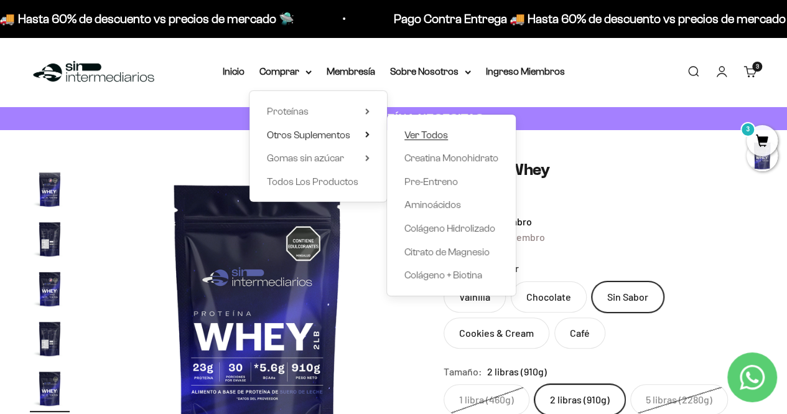
click at [415, 139] on span "Ver Todos" at bounding box center [426, 134] width 44 height 11
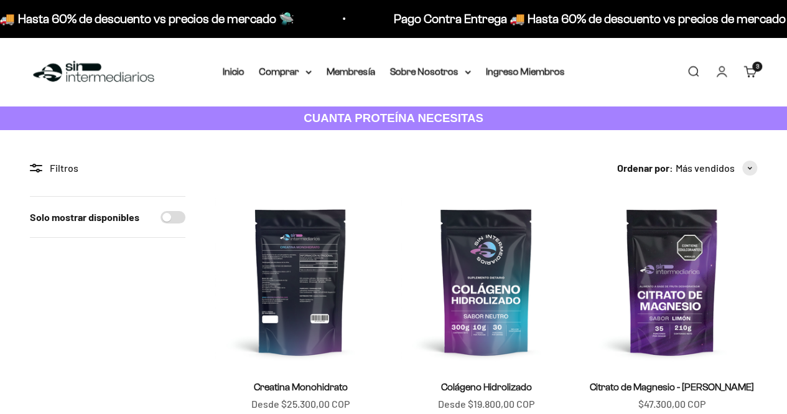
scroll to position [187, 0]
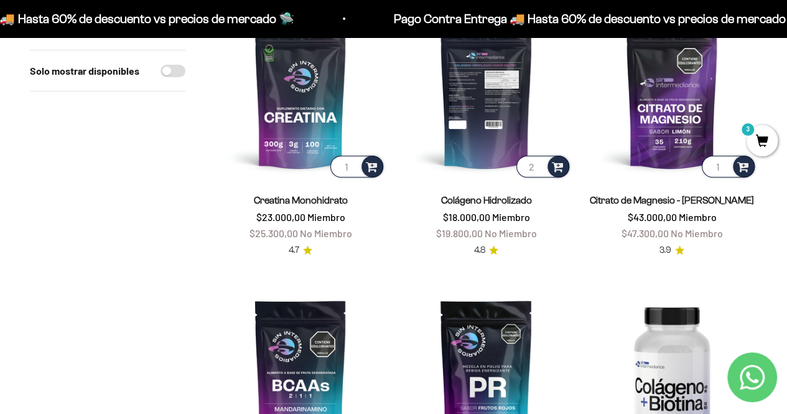
click at [540, 164] on input "2" at bounding box center [542, 166] width 53 height 22
type input "1"
click at [537, 169] on input "1" at bounding box center [542, 166] width 53 height 22
click at [557, 167] on span at bounding box center [558, 166] width 12 height 14
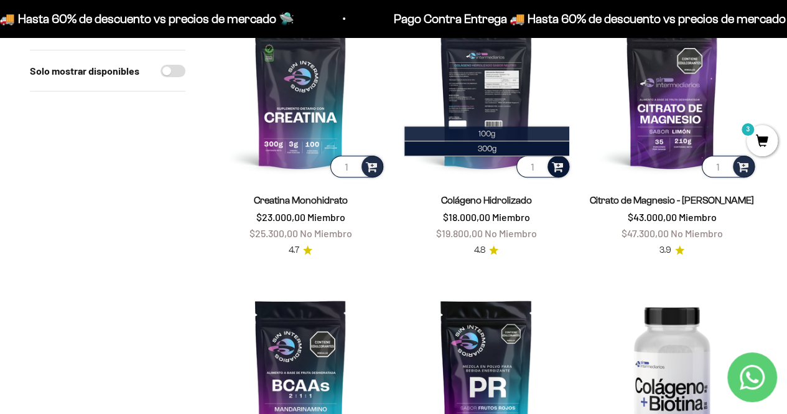
click at [509, 135] on li "100g" at bounding box center [486, 133] width 164 height 15
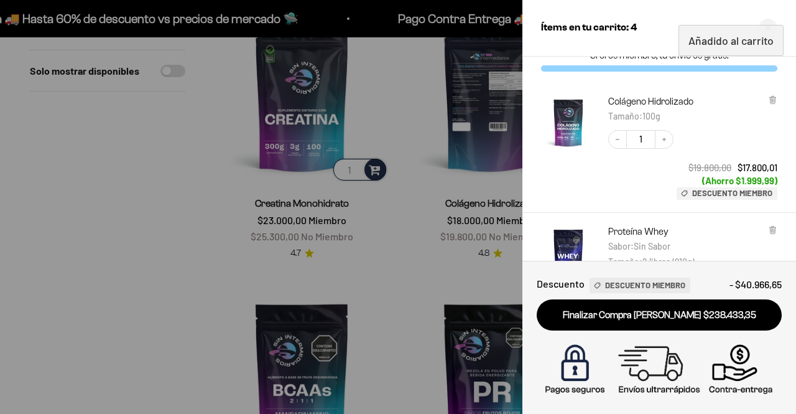
scroll to position [0, 0]
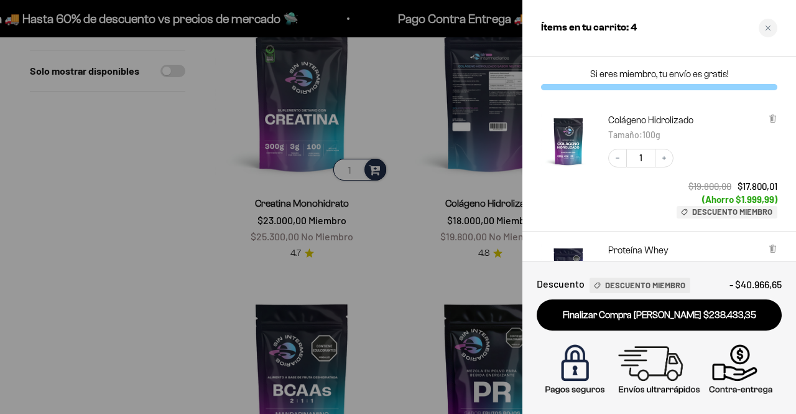
click at [480, 177] on div at bounding box center [398, 207] width 796 height 414
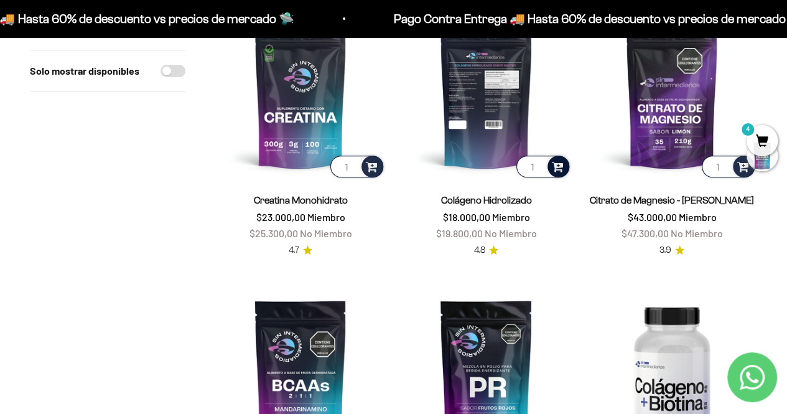
click at [528, 166] on input "1" at bounding box center [542, 166] width 53 height 22
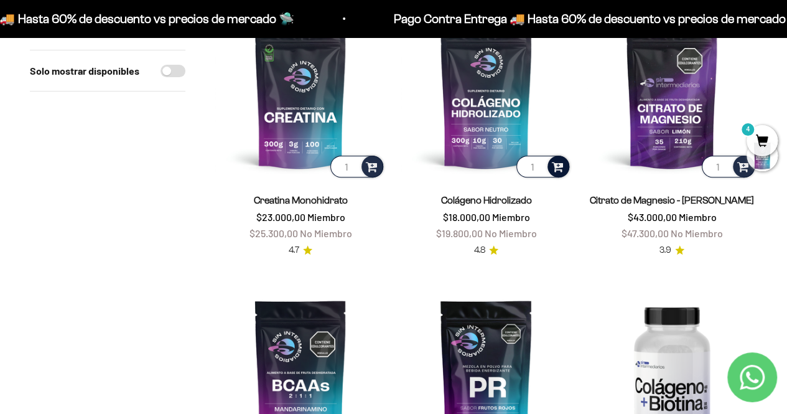
click at [555, 166] on span at bounding box center [558, 166] width 12 height 14
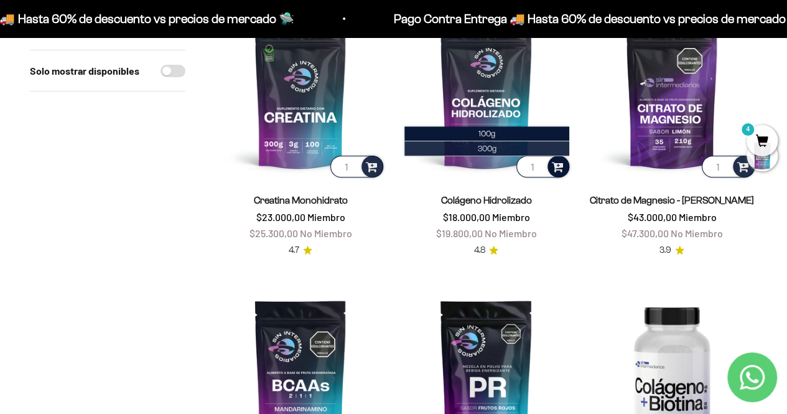
click at [504, 149] on li "300g" at bounding box center [486, 148] width 164 height 15
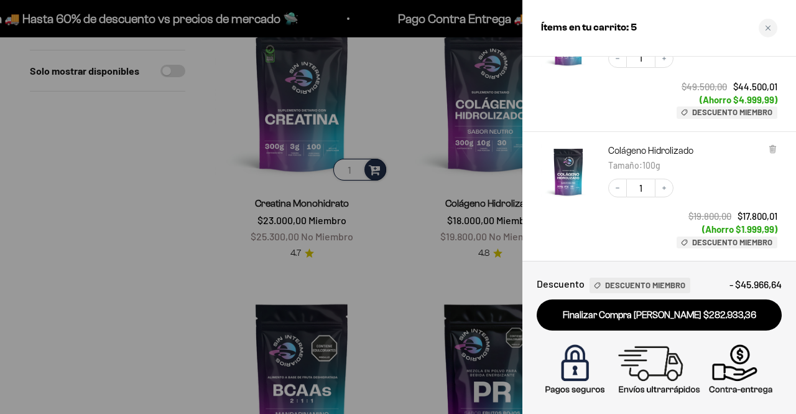
scroll to position [124, 0]
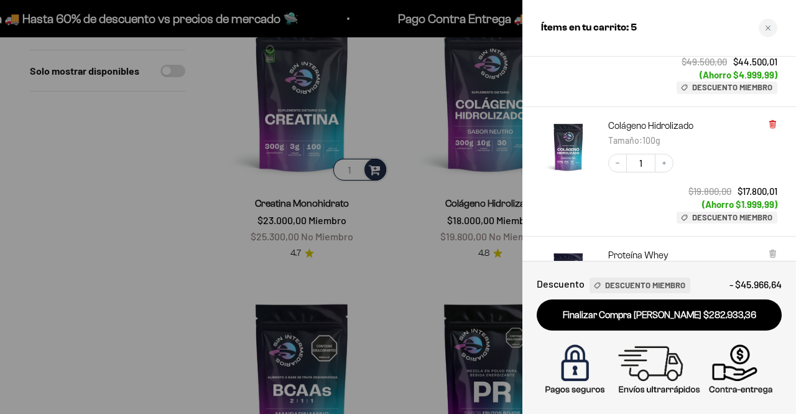
click at [769, 121] on icon at bounding box center [772, 123] width 9 height 9
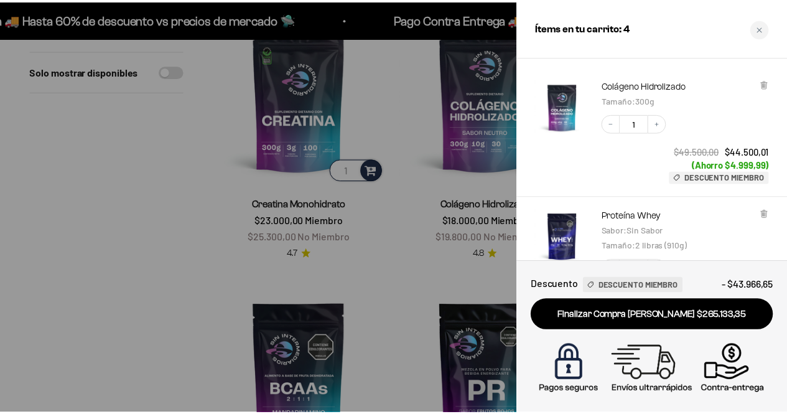
scroll to position [0, 0]
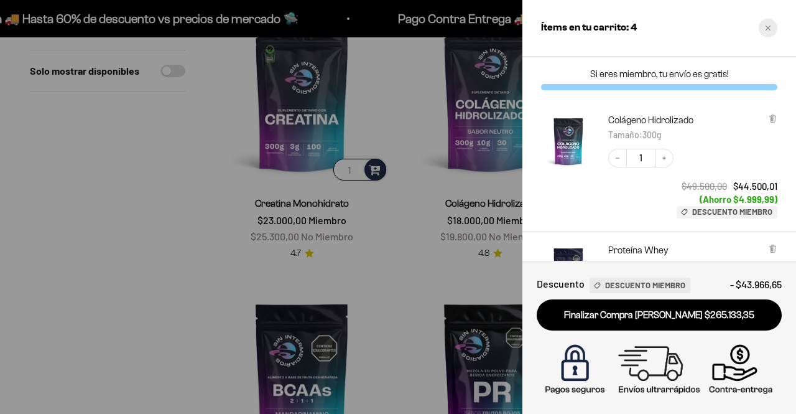
click at [766, 24] on div "Close cart" at bounding box center [768, 28] width 19 height 19
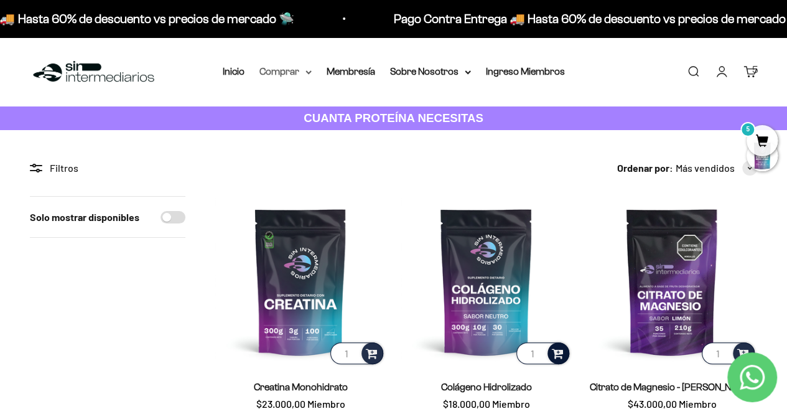
click at [308, 75] on summary "Comprar" at bounding box center [285, 71] width 52 height 16
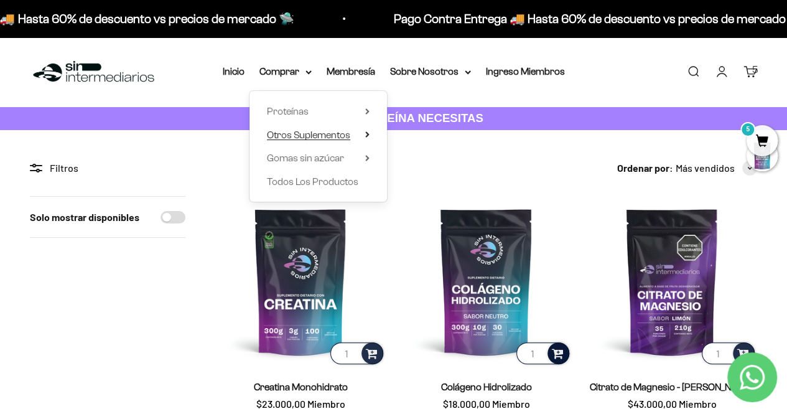
click at [361, 137] on summary "Otros Suplementos" at bounding box center [318, 135] width 103 height 16
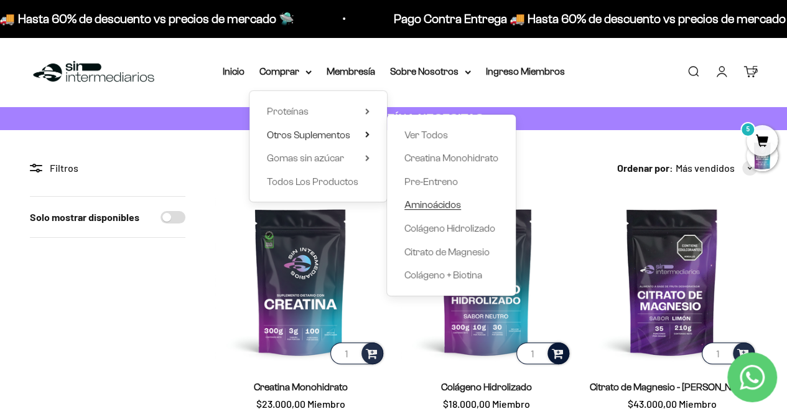
click at [435, 207] on span "Aminoácidos" at bounding box center [432, 204] width 57 height 11
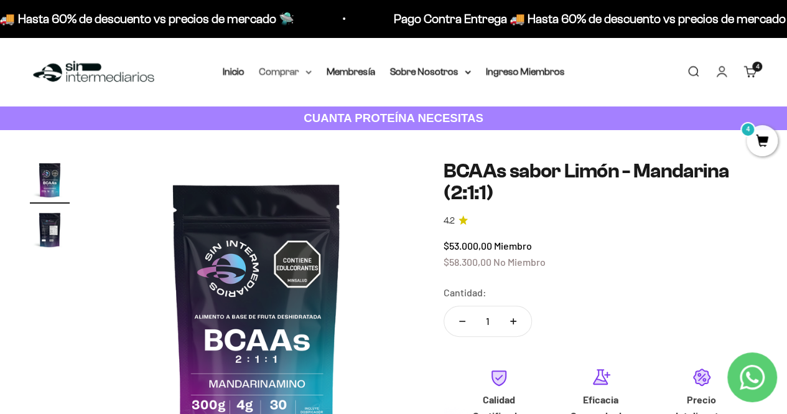
click at [303, 72] on summary "Comprar" at bounding box center [285, 71] width 52 height 16
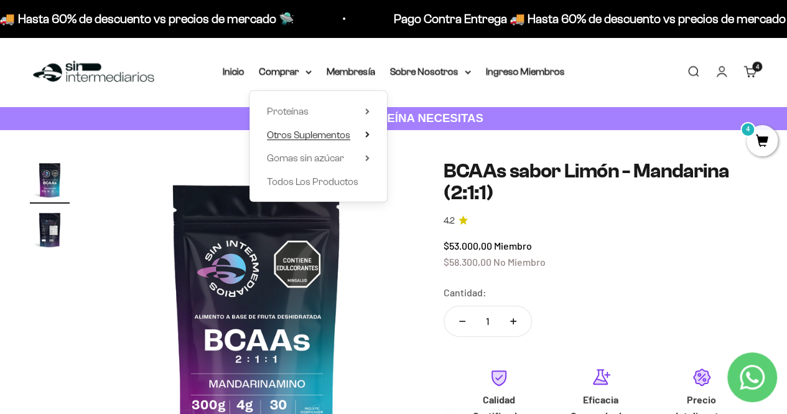
click at [359, 132] on summary "Otros Suplementos" at bounding box center [318, 135] width 103 height 16
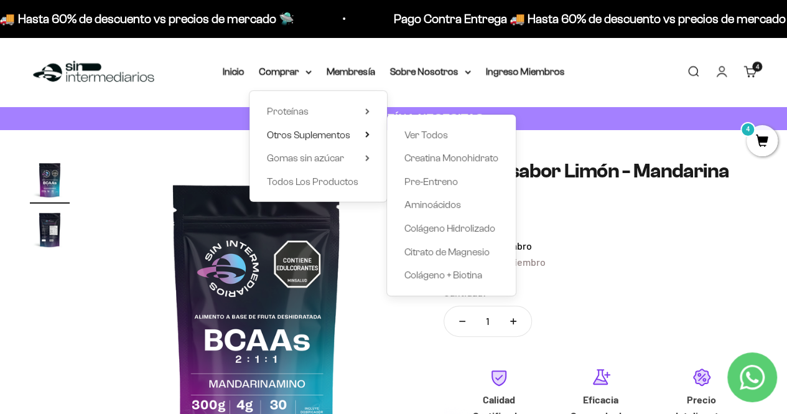
click at [629, 92] on div "Menú [GEOGRAPHIC_DATA] Inicio Comprar Proteínas Ver Todos Whey Iso Vegan Pancak…" at bounding box center [393, 71] width 787 height 69
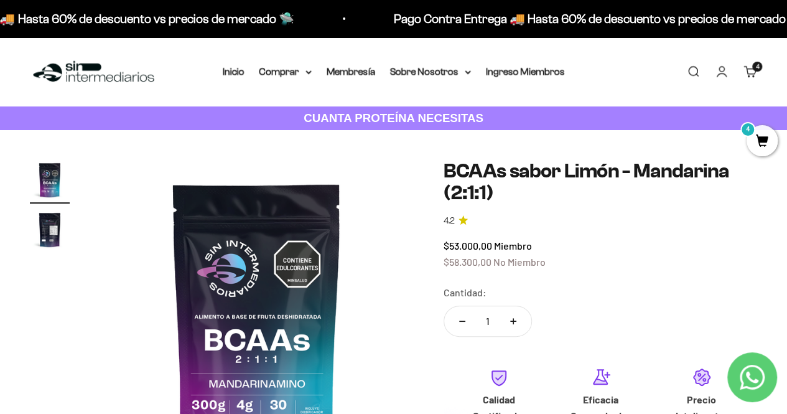
click at [771, 143] on span "4" at bounding box center [761, 140] width 31 height 31
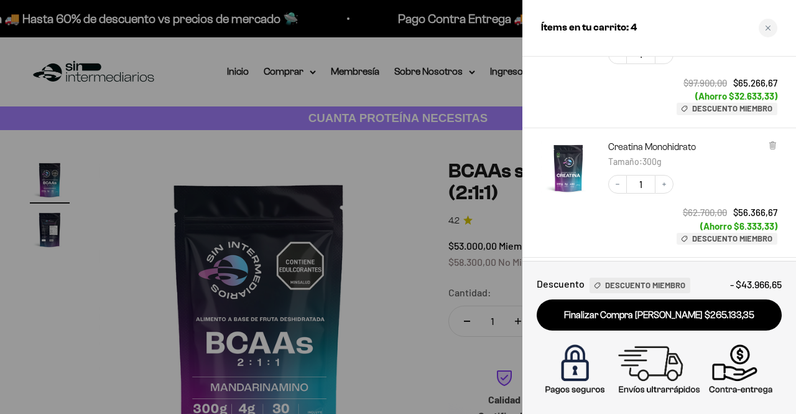
scroll to position [433, 0]
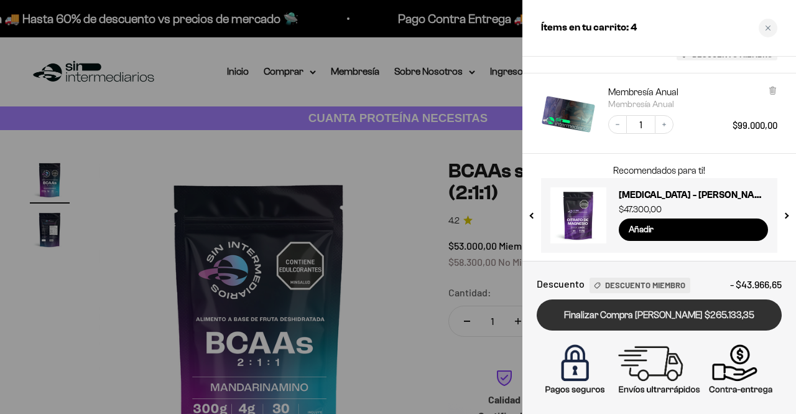
click at [683, 309] on link "Finalizar Compra [PERSON_NAME] $265.133,35" at bounding box center [659, 315] width 245 height 32
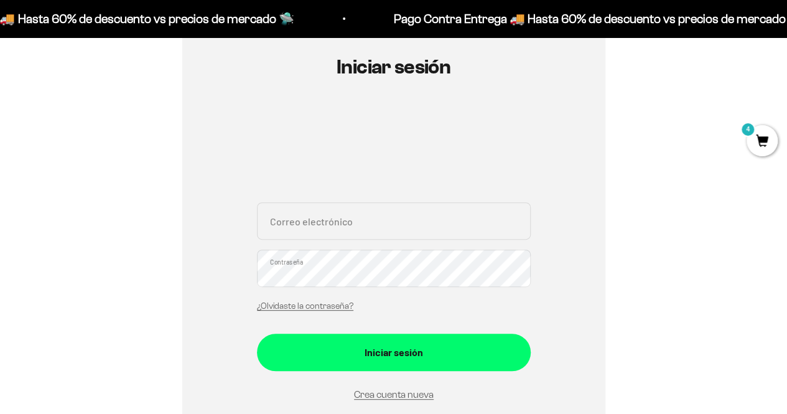
scroll to position [187, 0]
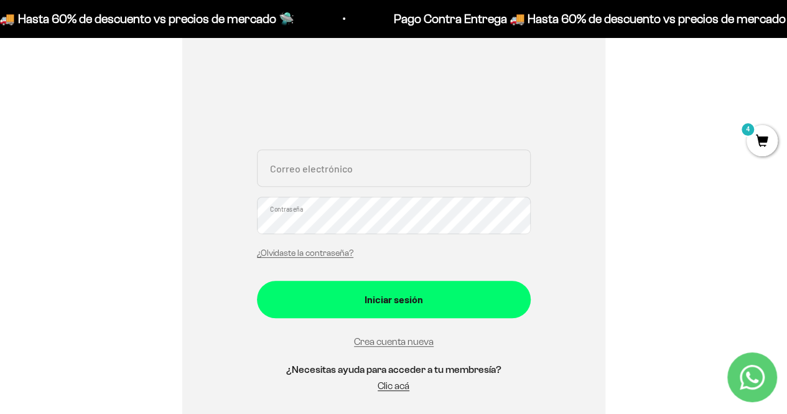
click at [437, 174] on input "Correo electrónico" at bounding box center [394, 167] width 274 height 37
type input "nelson.suanca@gmail.com"
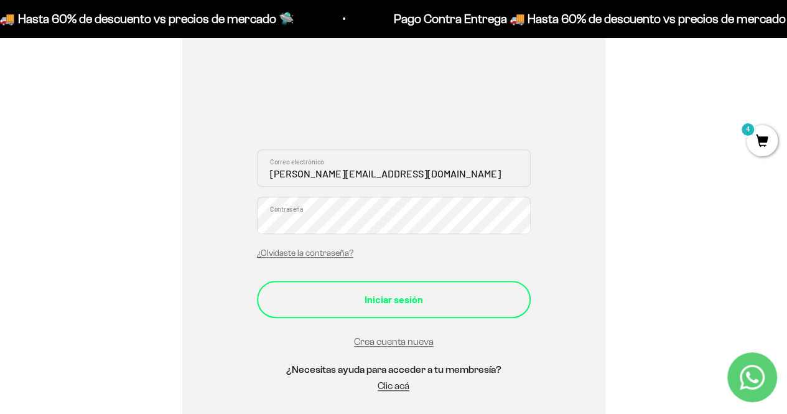
click at [430, 303] on div "Iniciar sesión" at bounding box center [394, 299] width 224 height 16
